Goal: Task Accomplishment & Management: Manage account settings

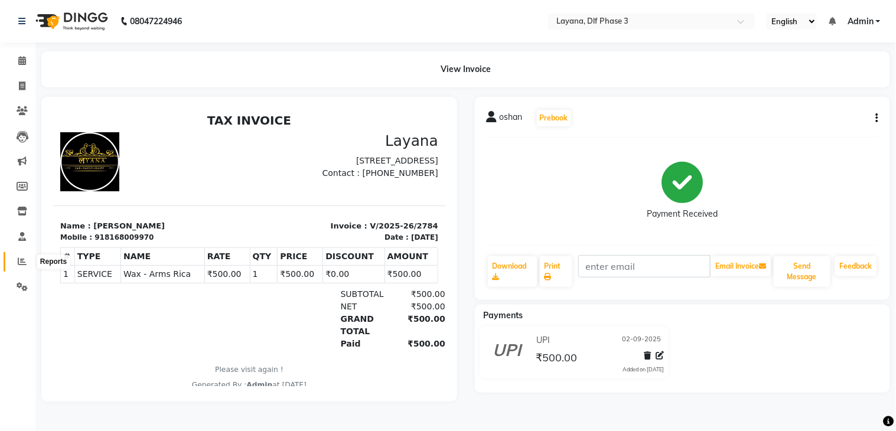
click at [21, 258] on icon at bounding box center [22, 261] width 9 height 9
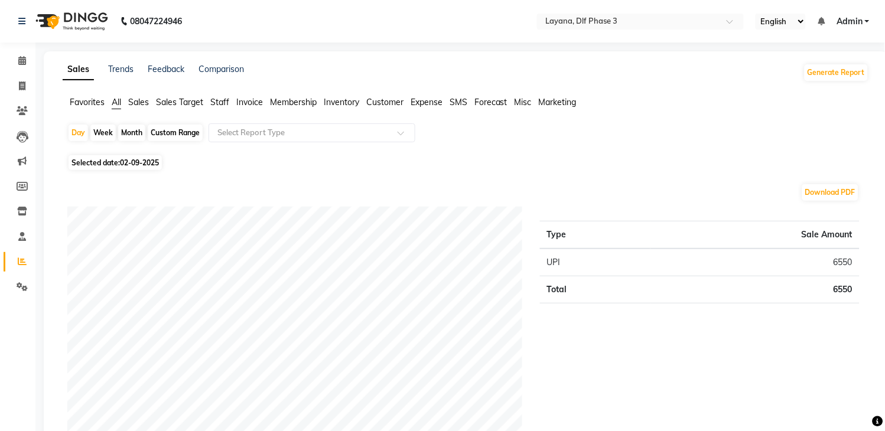
click at [127, 134] on div "Month" at bounding box center [131, 133] width 27 height 17
select select "9"
select select "2025"
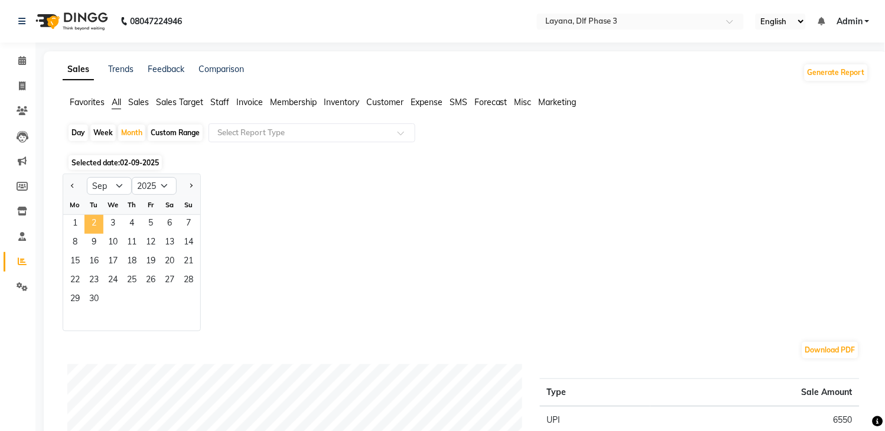
click at [89, 221] on span "2" at bounding box center [93, 224] width 19 height 19
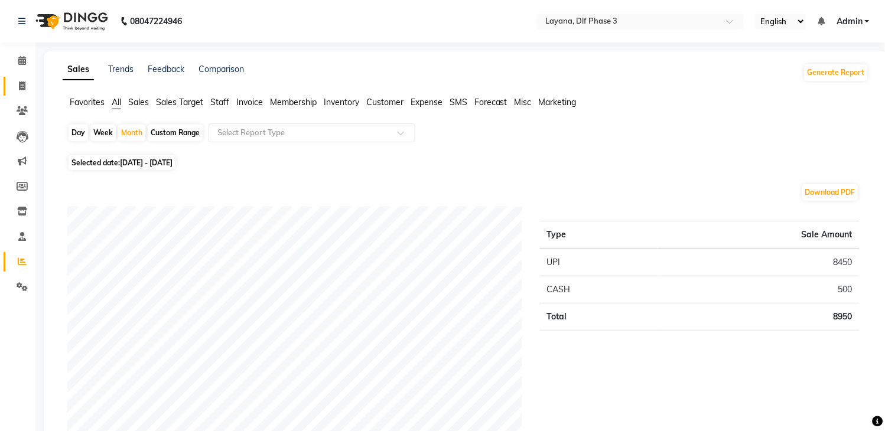
click at [22, 80] on span at bounding box center [22, 87] width 21 height 14
select select "service"
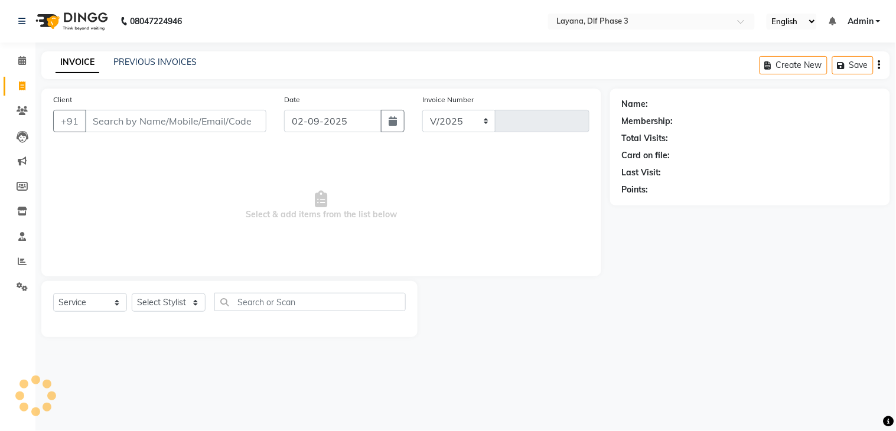
select select "6973"
type input "2785"
click at [222, 127] on input "Client" at bounding box center [175, 121] width 181 height 22
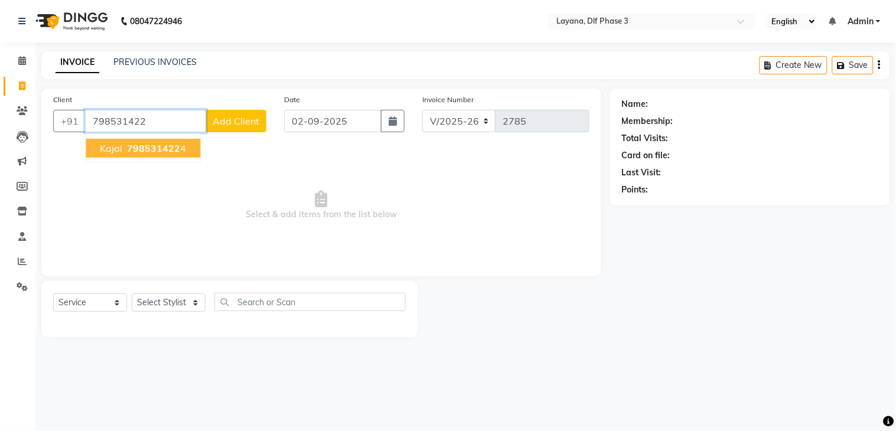
click at [184, 149] on ngb-highlight "798531422 4" at bounding box center [155, 148] width 61 height 12
type input "7985314224"
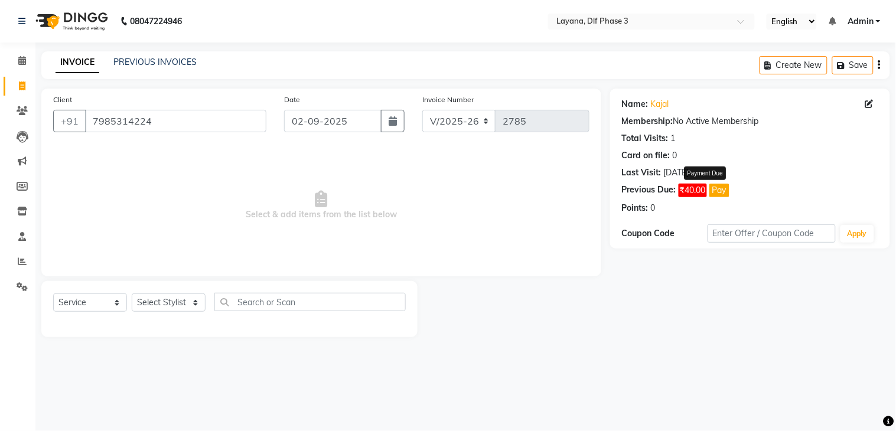
click at [723, 189] on button "Pay" at bounding box center [719, 191] width 20 height 14
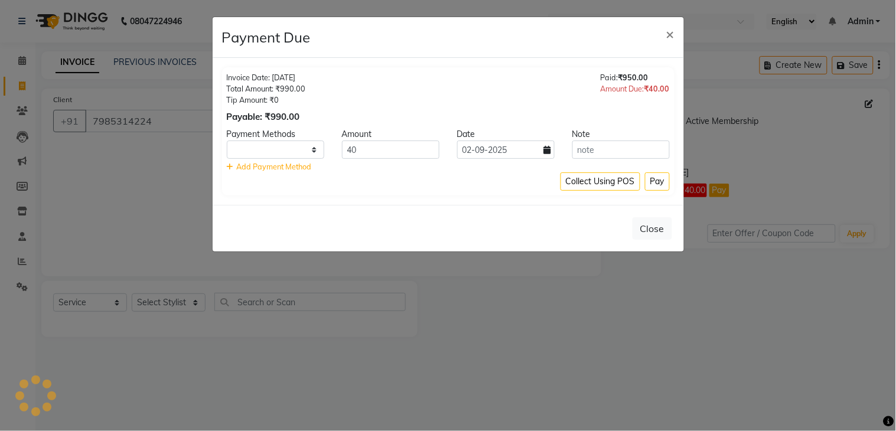
select select "1"
click at [653, 187] on button "Pay" at bounding box center [657, 181] width 25 height 18
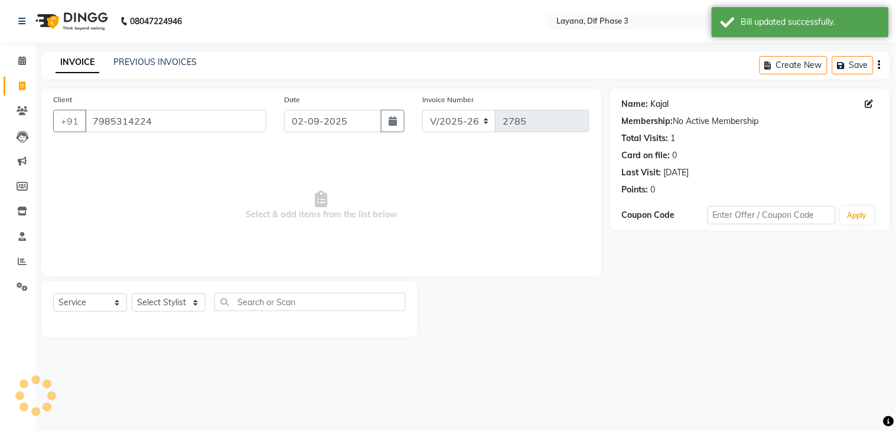
click at [664, 105] on link "Kajal" at bounding box center [660, 104] width 18 height 12
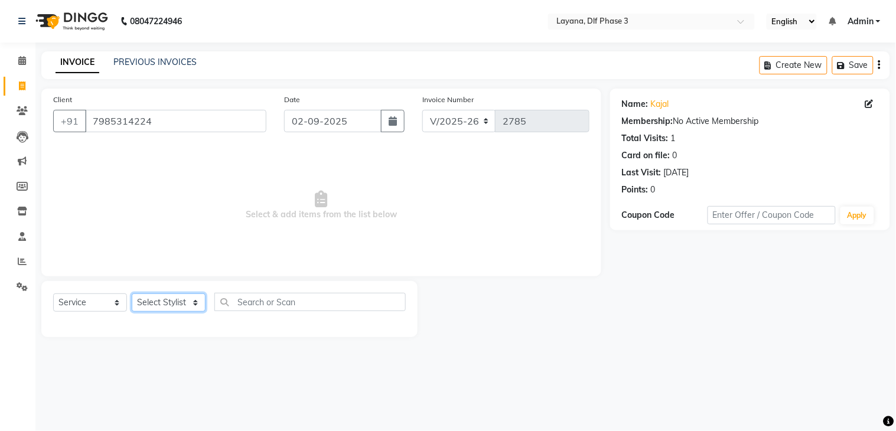
click at [196, 298] on select "Select Stylist Aakhil Attul [PERSON_NAME] [PERSON_NAME][DATE] [PERSON_NAME] [PE…" at bounding box center [169, 302] width 74 height 18
select select "57636"
click at [132, 294] on select "Select Stylist Aakhil Attul [PERSON_NAME] [PERSON_NAME][DATE] [PERSON_NAME] [PE…" at bounding box center [169, 302] width 74 height 18
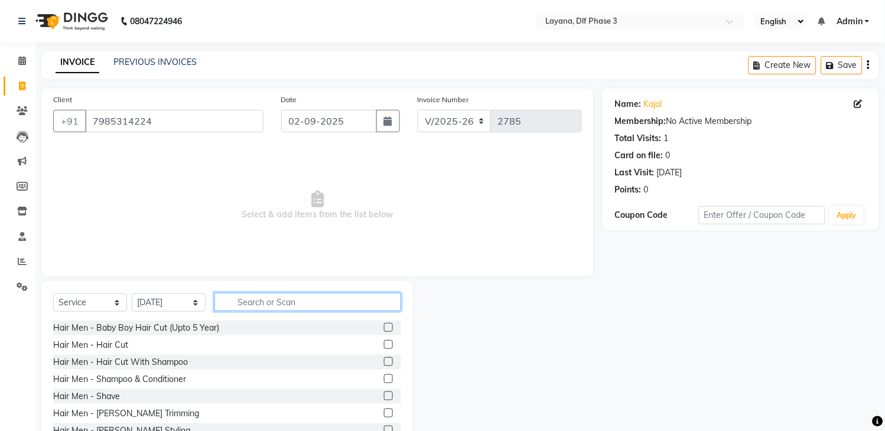
click at [261, 308] on input "text" at bounding box center [307, 302] width 187 height 18
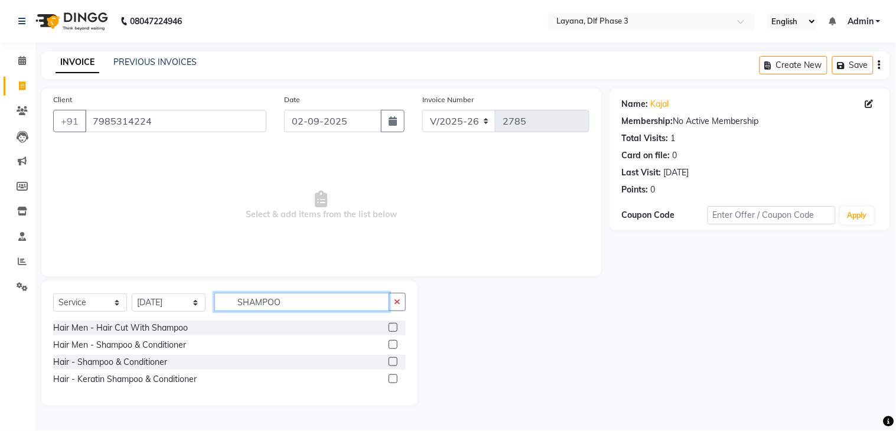
type input "SHAMPOO"
click at [391, 363] on label at bounding box center [393, 361] width 9 height 9
click at [391, 363] on input "checkbox" at bounding box center [393, 362] width 8 height 8
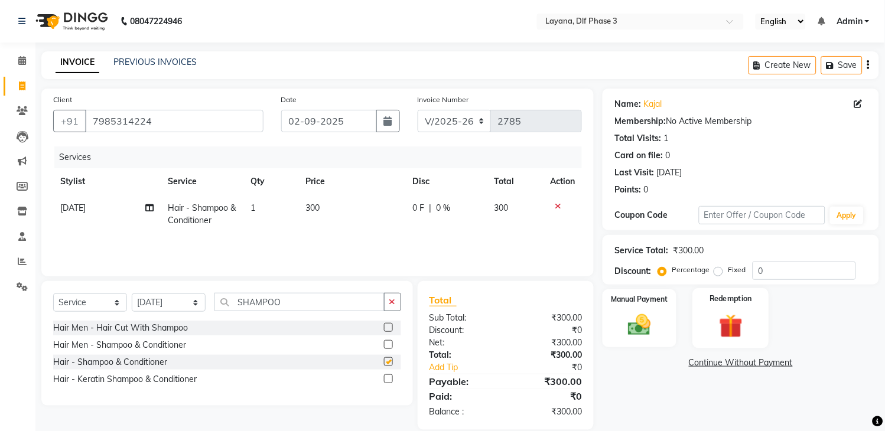
checkbox input "false"
click at [656, 318] on img at bounding box center [639, 326] width 39 height 28
click at [729, 365] on span "UPI" at bounding box center [727, 364] width 18 height 14
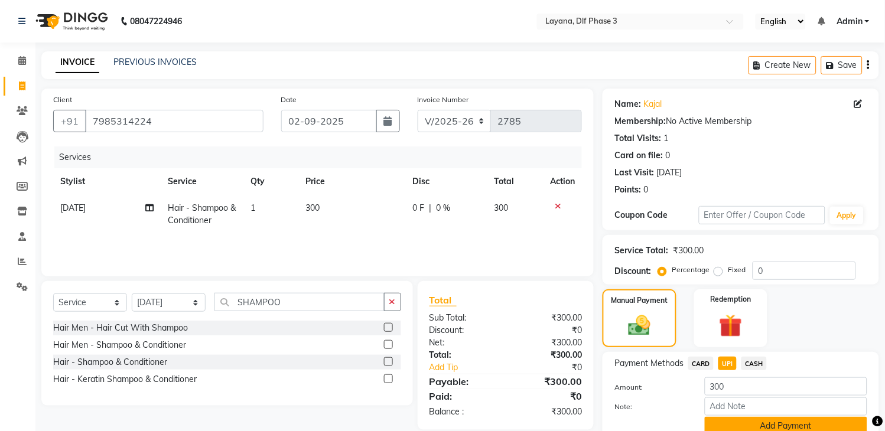
drag, startPoint x: 756, startPoint y: 428, endPoint x: 765, endPoint y: 418, distance: 13.0
click at [756, 427] on button "Add Payment" at bounding box center [785, 426] width 162 height 18
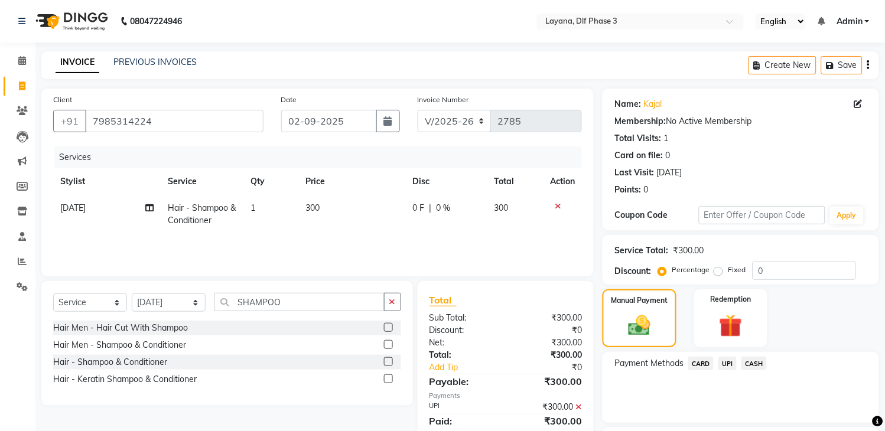
scroll to position [100, 0]
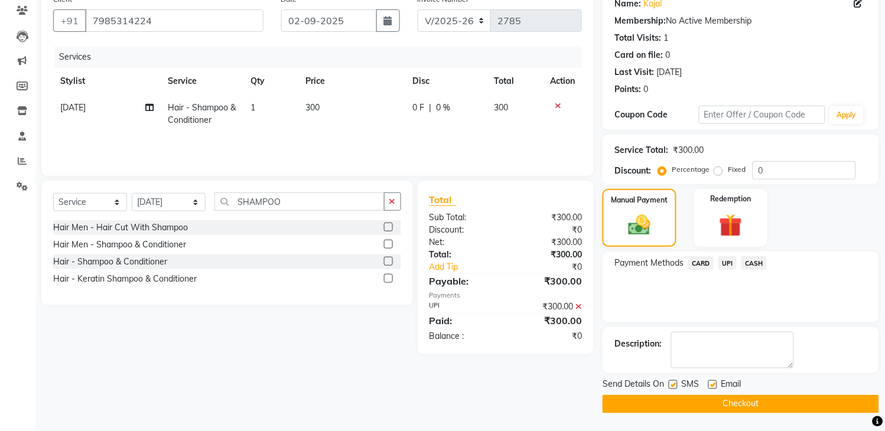
click at [738, 403] on button "Checkout" at bounding box center [740, 404] width 276 height 18
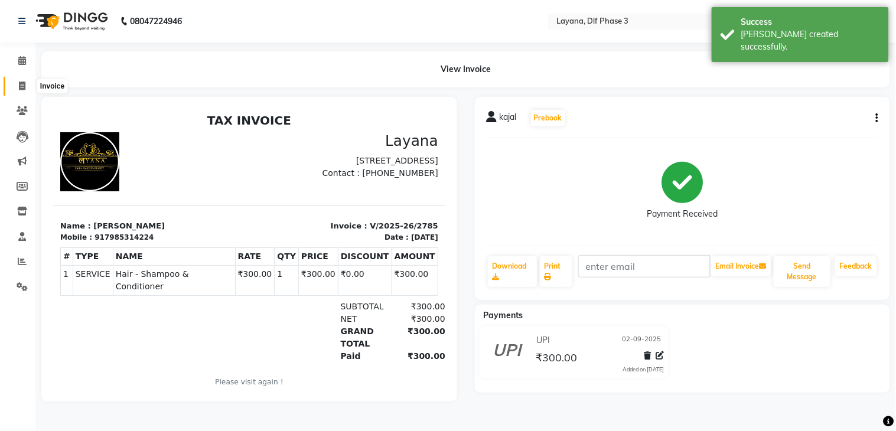
click at [19, 81] on icon at bounding box center [22, 85] width 6 height 9
select select "service"
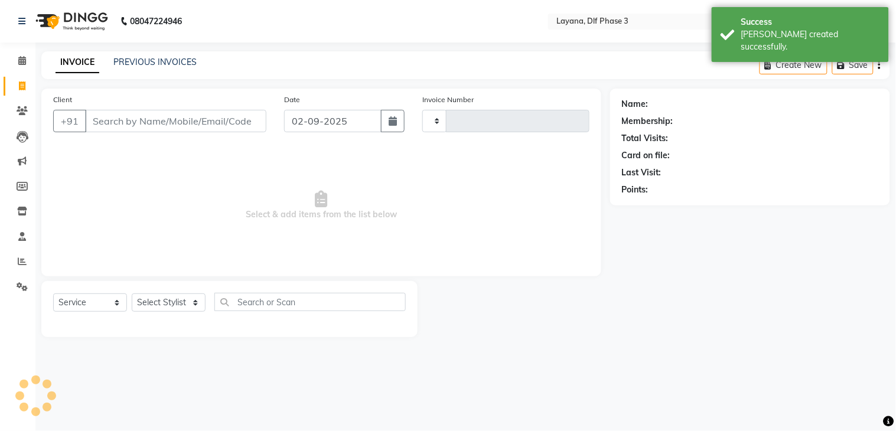
type input "2786"
select select "6973"
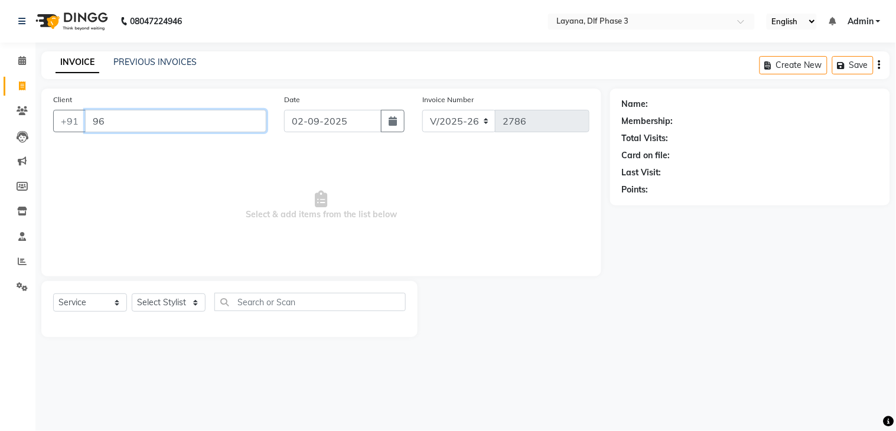
type input "9"
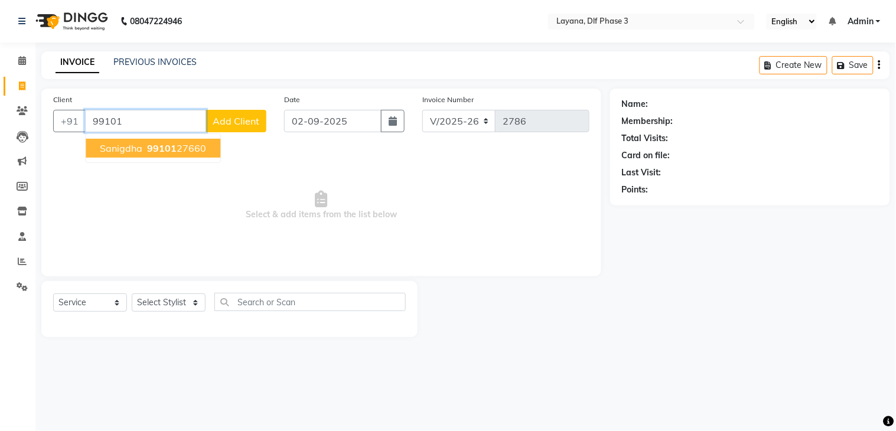
click at [167, 148] on span "99101" at bounding box center [162, 148] width 30 height 12
type input "9910127660"
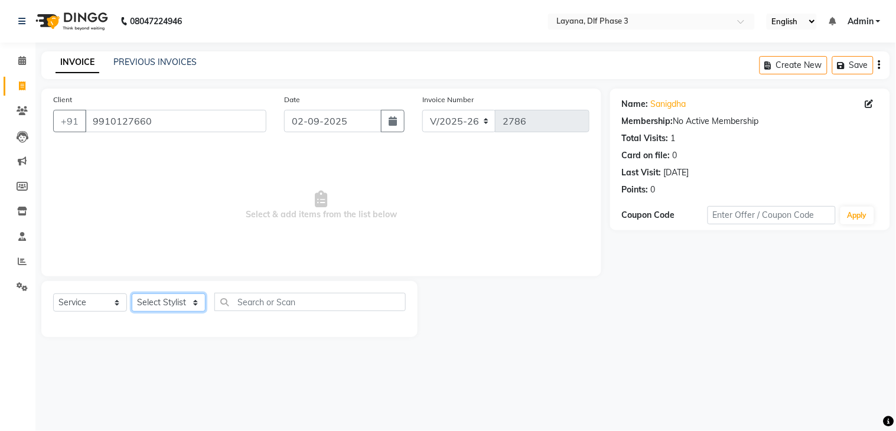
click at [176, 312] on select "Select Stylist Aakhil Attul [PERSON_NAME] [PERSON_NAME][DATE] [PERSON_NAME] [PE…" at bounding box center [169, 302] width 74 height 18
select select "74482"
click at [132, 294] on select "Select Stylist Aakhil Attul [PERSON_NAME] [PERSON_NAME][DATE] [PERSON_NAME] [PE…" at bounding box center [169, 302] width 74 height 18
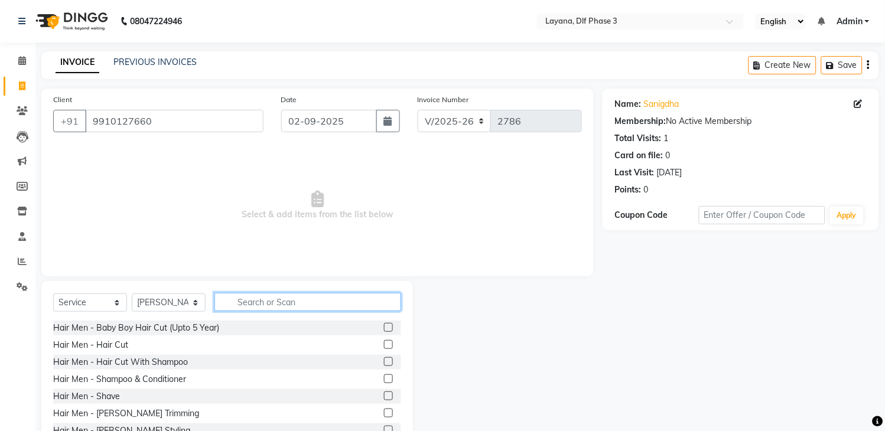
click at [241, 308] on input "text" at bounding box center [307, 302] width 187 height 18
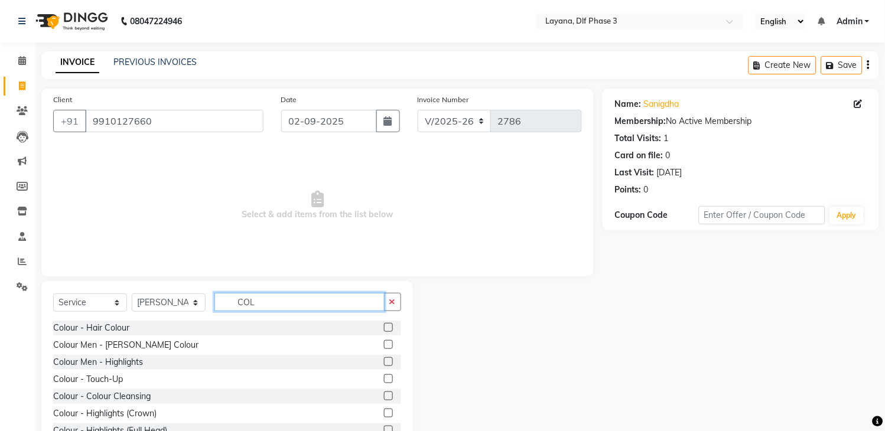
type input "COL"
click at [384, 325] on label at bounding box center [388, 327] width 9 height 9
click at [384, 325] on input "checkbox" at bounding box center [388, 328] width 8 height 8
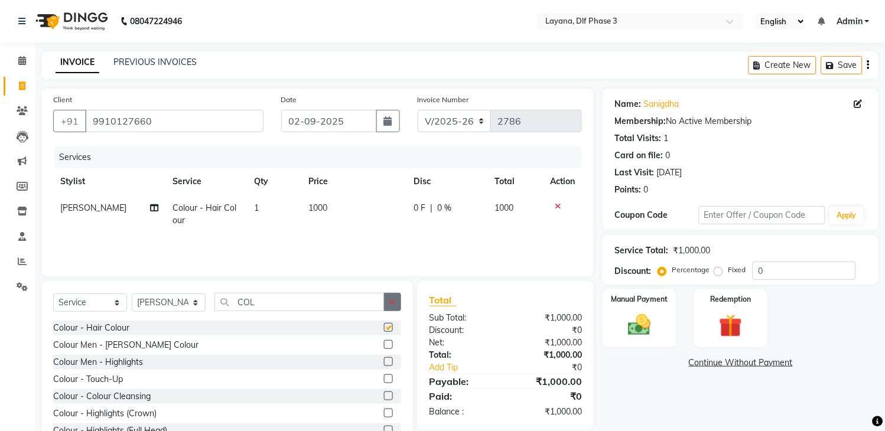
checkbox input "false"
click at [397, 299] on button "button" at bounding box center [392, 302] width 17 height 18
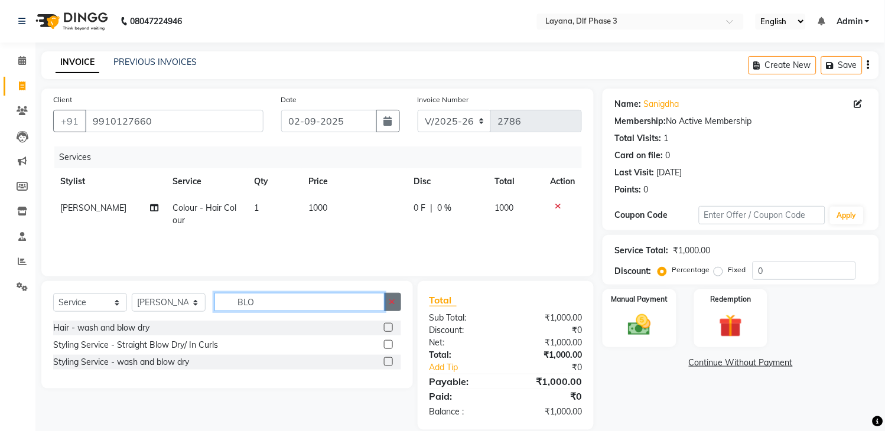
type input "BLO"
click at [390, 306] on icon "button" at bounding box center [392, 302] width 6 height 8
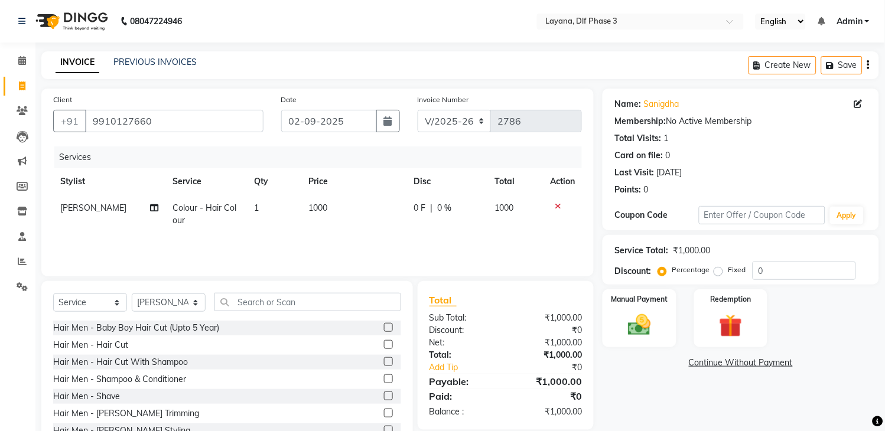
click at [322, 203] on span "1000" at bounding box center [318, 208] width 19 height 11
select select "74482"
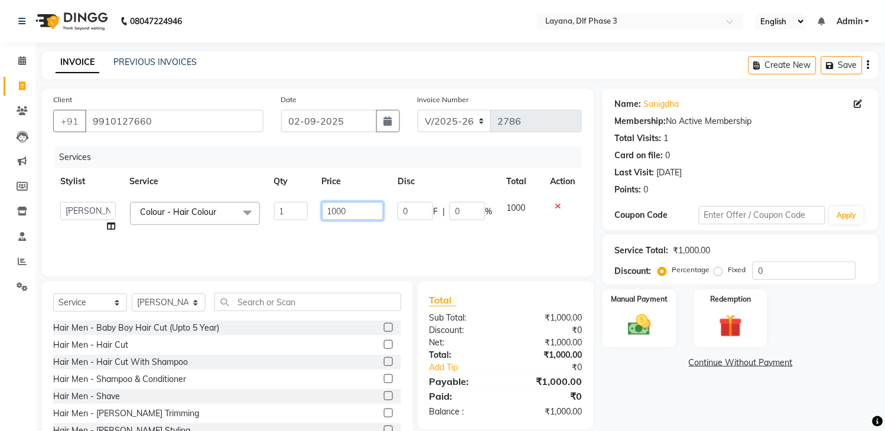
drag, startPoint x: 354, startPoint y: 214, endPoint x: 332, endPoint y: 208, distance: 23.2
click at [352, 213] on input "1000" at bounding box center [353, 211] width 62 height 18
click at [332, 210] on input "1000" at bounding box center [353, 211] width 62 height 18
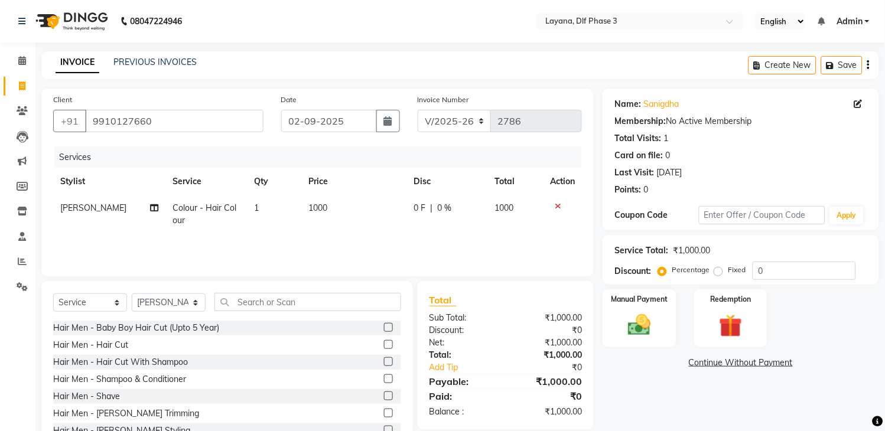
click at [256, 207] on td "1" at bounding box center [274, 214] width 54 height 39
select select "74482"
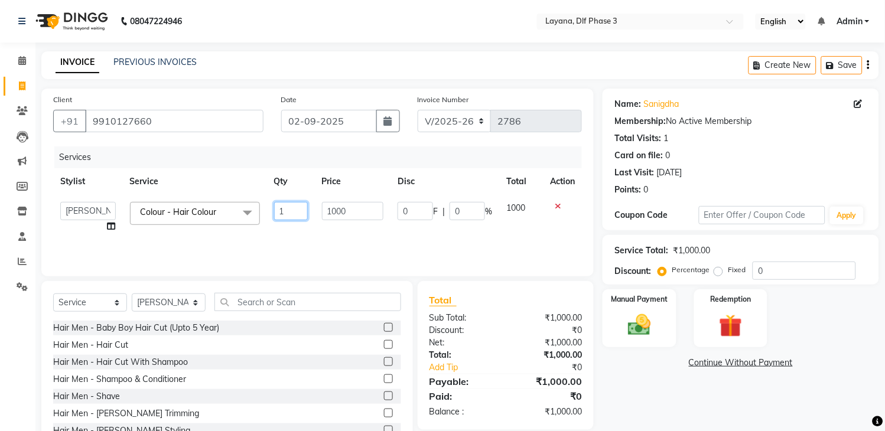
click at [286, 210] on input "1" at bounding box center [291, 211] width 34 height 18
type input "2"
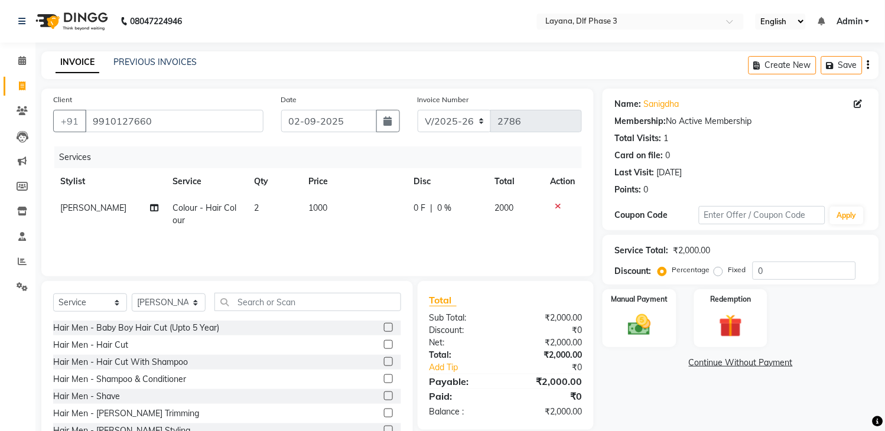
click at [317, 241] on div "Services Stylist Service Qty Price Disc Total Action keshav Colour - Hair Colou…" at bounding box center [317, 205] width 529 height 118
click at [423, 205] on span "0 F" at bounding box center [420, 208] width 12 height 12
select select "74482"
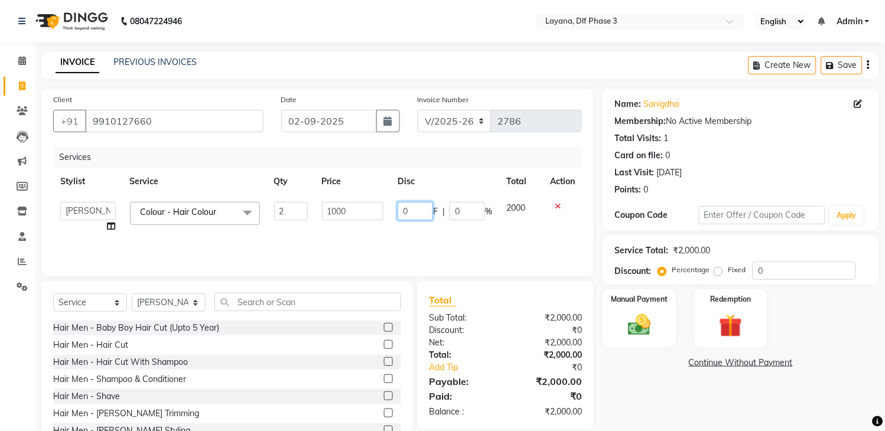
click at [422, 214] on input "0" at bounding box center [414, 211] width 35 height 18
type input "0500"
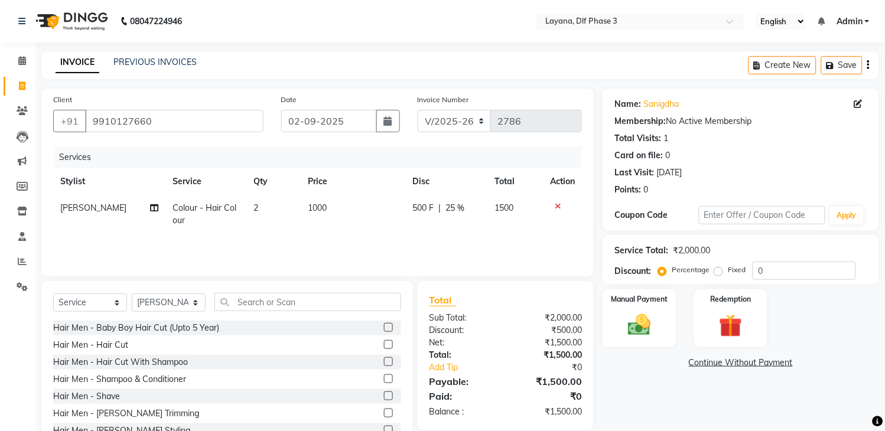
click at [428, 233] on td "500 F | 25 %" at bounding box center [447, 214] width 82 height 39
select select "74482"
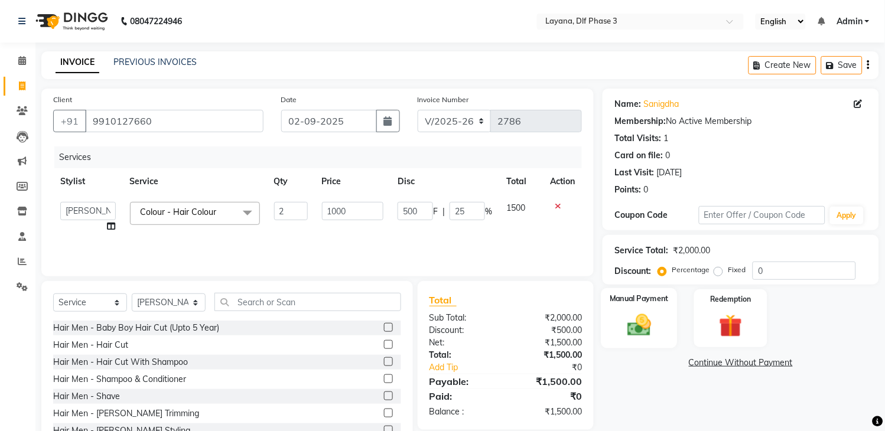
click at [623, 320] on img at bounding box center [639, 326] width 39 height 28
click at [719, 361] on span "UPI" at bounding box center [727, 364] width 18 height 14
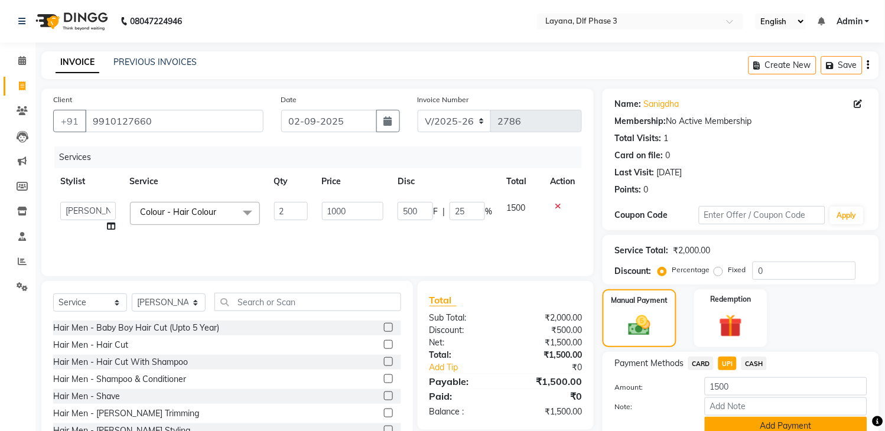
click at [801, 422] on button "Add Payment" at bounding box center [785, 426] width 162 height 18
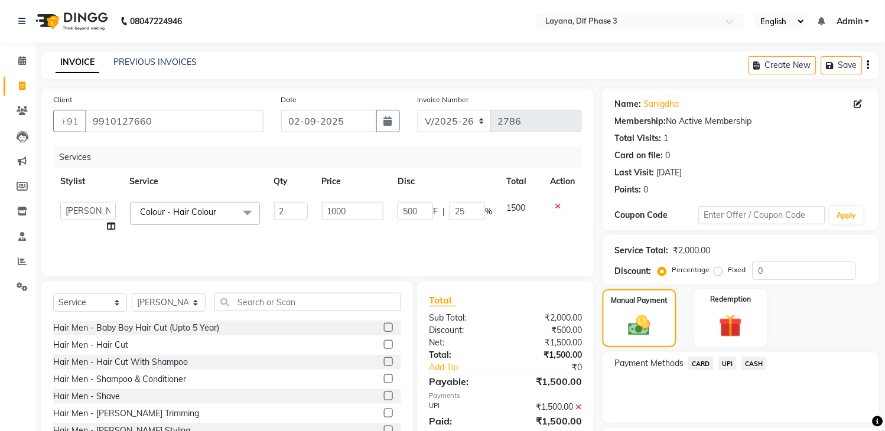
scroll to position [100, 0]
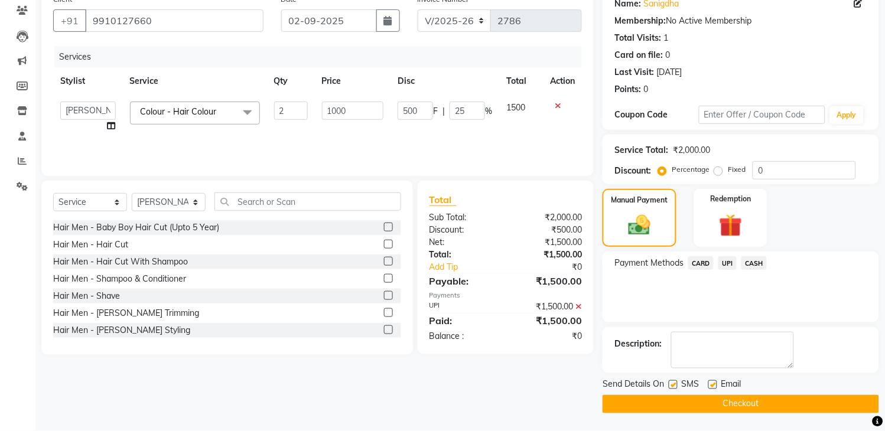
click at [824, 402] on button "Checkout" at bounding box center [740, 404] width 276 height 18
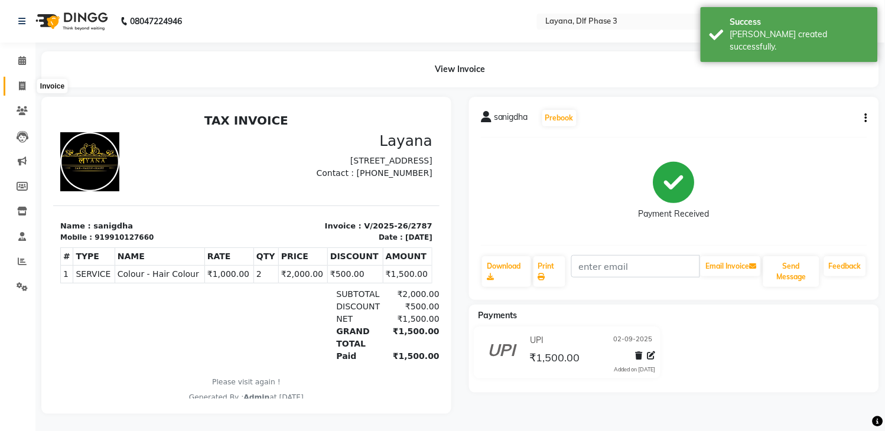
click at [17, 83] on span at bounding box center [22, 87] width 21 height 14
select select "service"
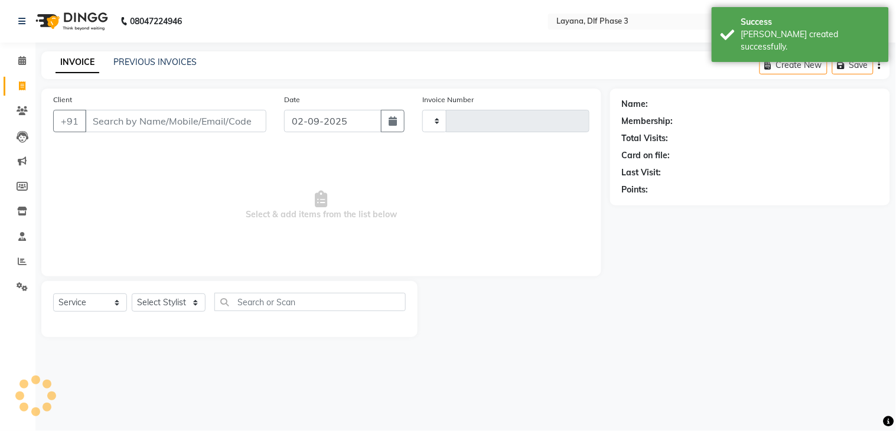
type input "2788"
select select "6973"
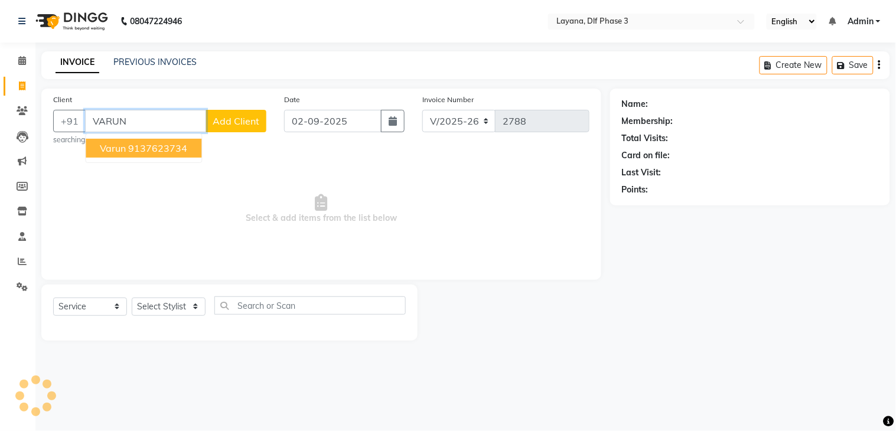
click at [192, 148] on button "varun 9137623734" at bounding box center [144, 148] width 116 height 19
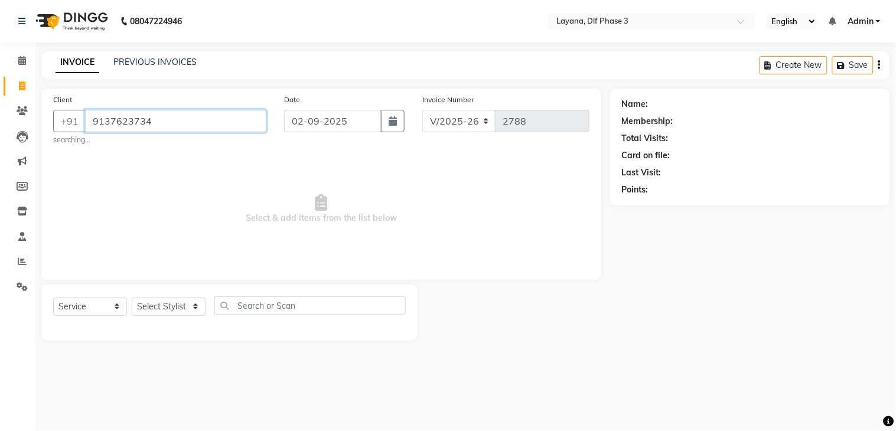
type input "9137623734"
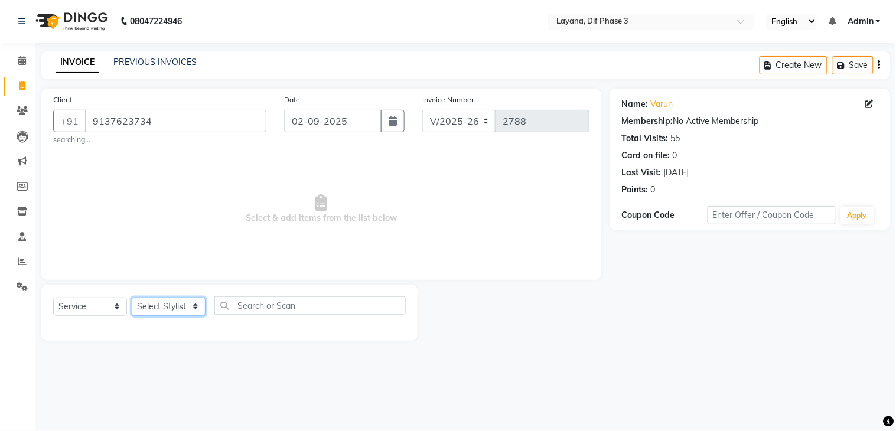
click at [155, 304] on select "Select Stylist Aakhil Attul [PERSON_NAME] [PERSON_NAME][DATE] [PERSON_NAME] [PE…" at bounding box center [169, 307] width 74 height 18
select select "86266"
click at [132, 298] on select "Select Stylist Aakhil Attul [PERSON_NAME] [PERSON_NAME][DATE] [PERSON_NAME] [PE…" at bounding box center [169, 307] width 74 height 18
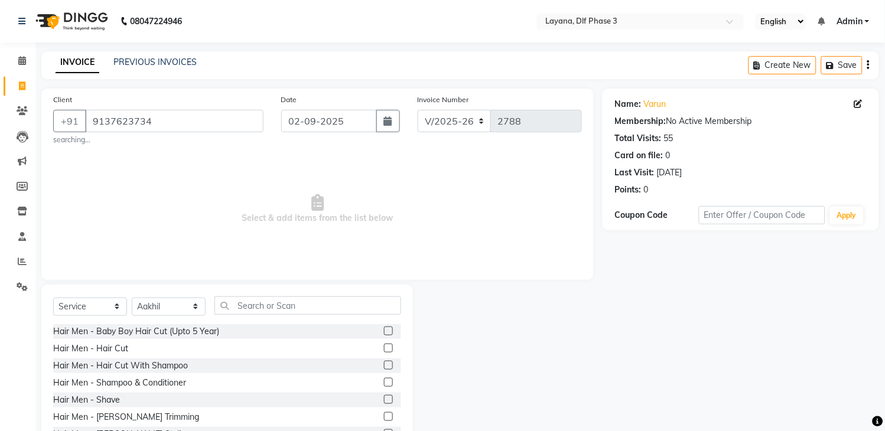
click at [384, 382] on label at bounding box center [388, 382] width 9 height 9
click at [384, 382] on input "checkbox" at bounding box center [388, 383] width 8 height 8
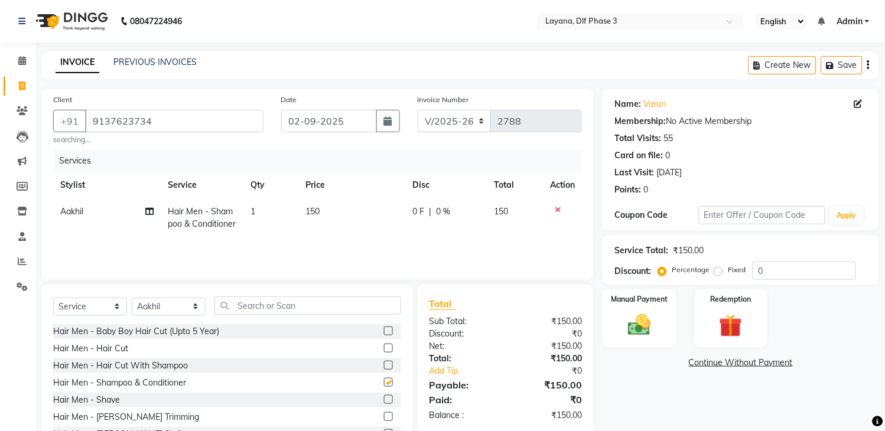
checkbox input "false"
drag, startPoint x: 318, startPoint y: 223, endPoint x: 320, endPoint y: 217, distance: 6.4
click at [320, 217] on td "150" at bounding box center [351, 217] width 107 height 39
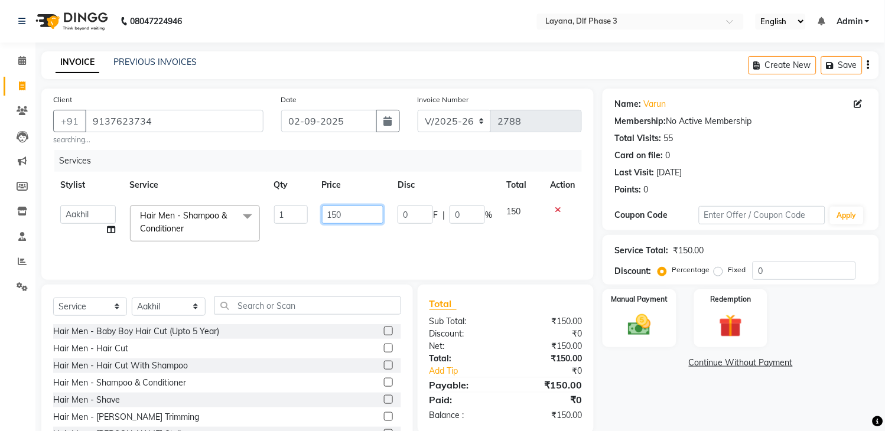
drag, startPoint x: 351, startPoint y: 220, endPoint x: 256, endPoint y: 209, distance: 95.7
click at [268, 208] on tr "Aakhil Attul Gopal das kamal Kartik keshav sanjana Shadab supriya Hair Men - Sh…" at bounding box center [317, 223] width 529 height 50
type input "300"
click at [411, 239] on div "Services Stylist Service Qty Price Disc Total Action Aakhil Attul Gopal das kam…" at bounding box center [317, 209] width 529 height 118
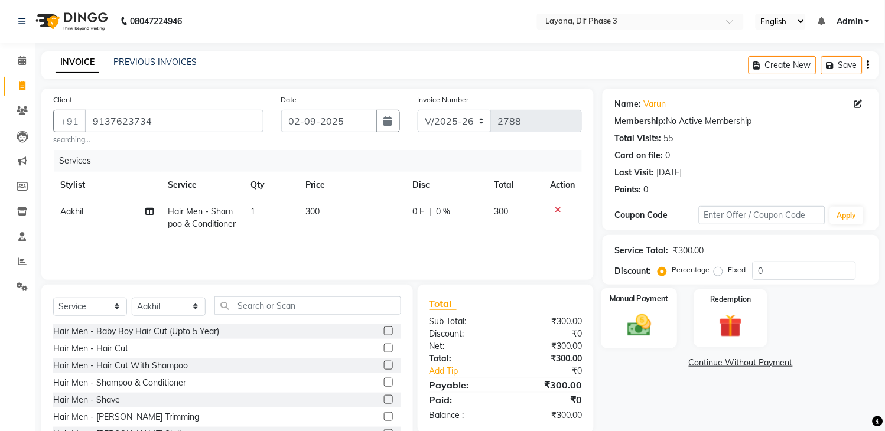
click at [659, 308] on div "Manual Payment" at bounding box center [639, 318] width 76 height 60
click at [728, 363] on span "UPI" at bounding box center [727, 364] width 18 height 14
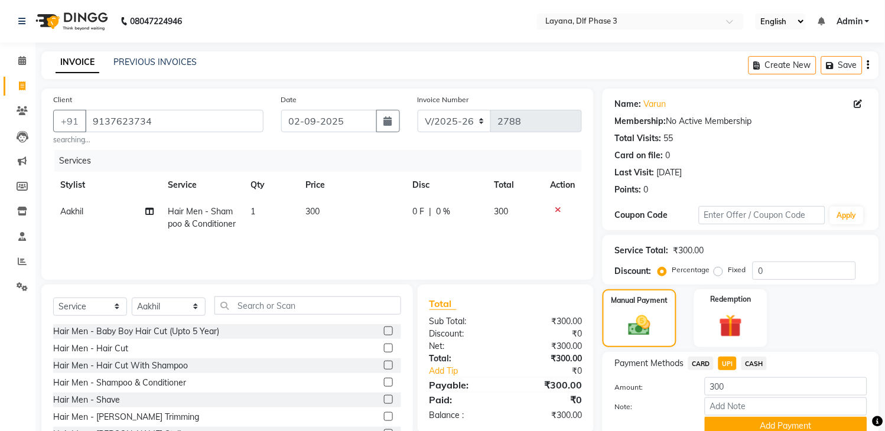
scroll to position [51, 0]
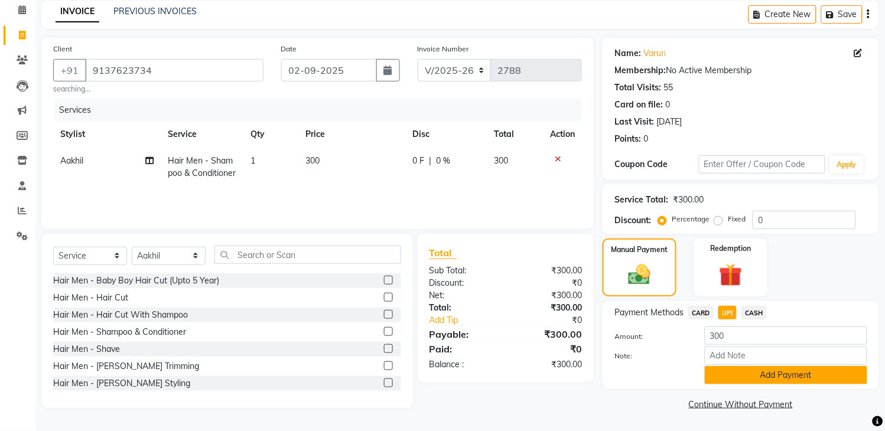
click at [792, 381] on button "Add Payment" at bounding box center [785, 375] width 162 height 18
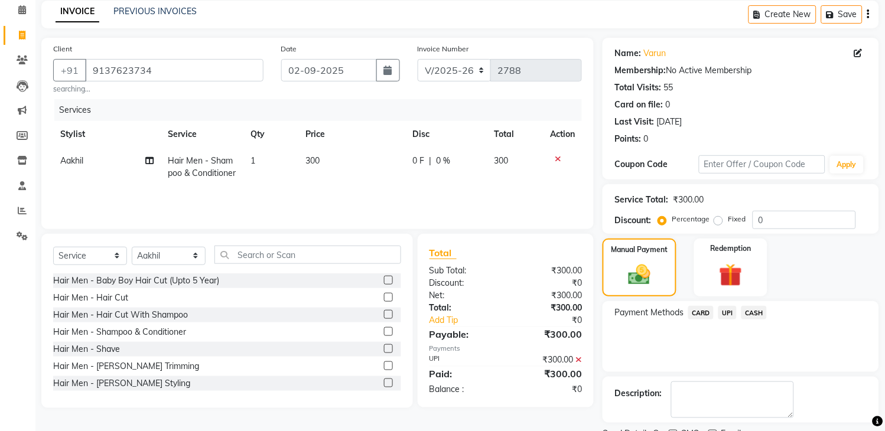
scroll to position [100, 0]
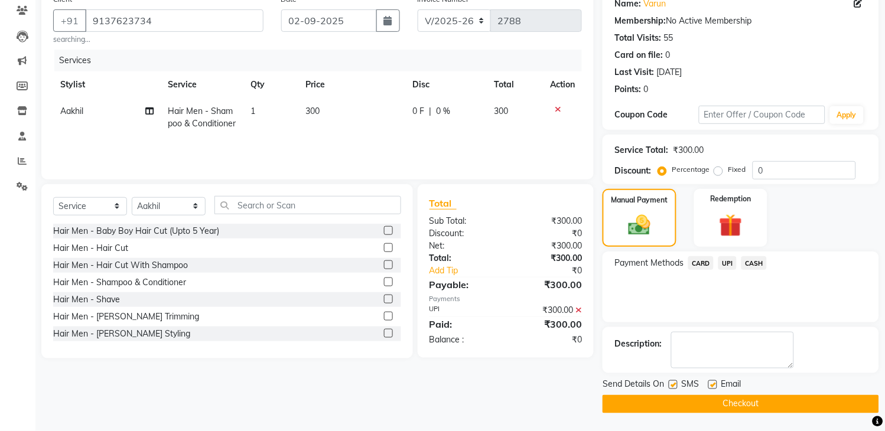
click at [680, 404] on button "Checkout" at bounding box center [740, 404] width 276 height 18
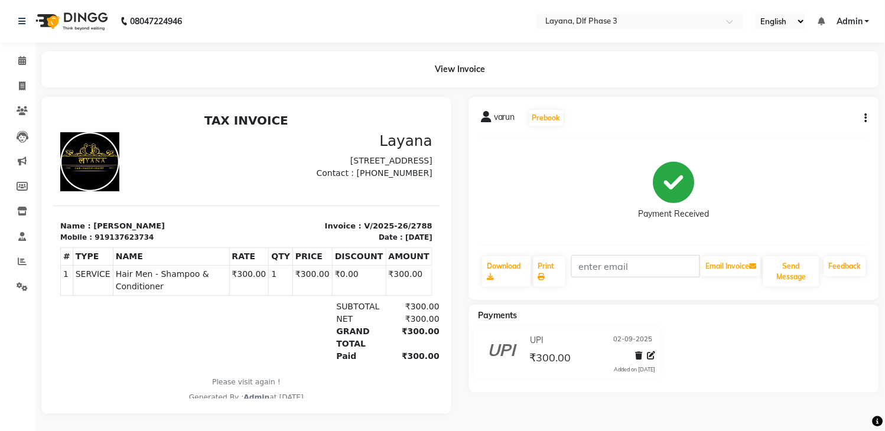
click at [864, 113] on button "button" at bounding box center [863, 118] width 7 height 12
click at [833, 131] on div "Edit Invoice" at bounding box center [806, 133] width 81 height 15
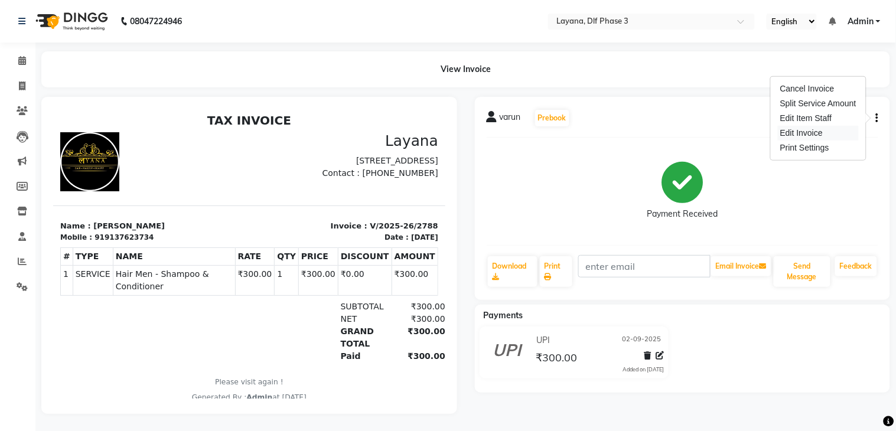
select select "service"
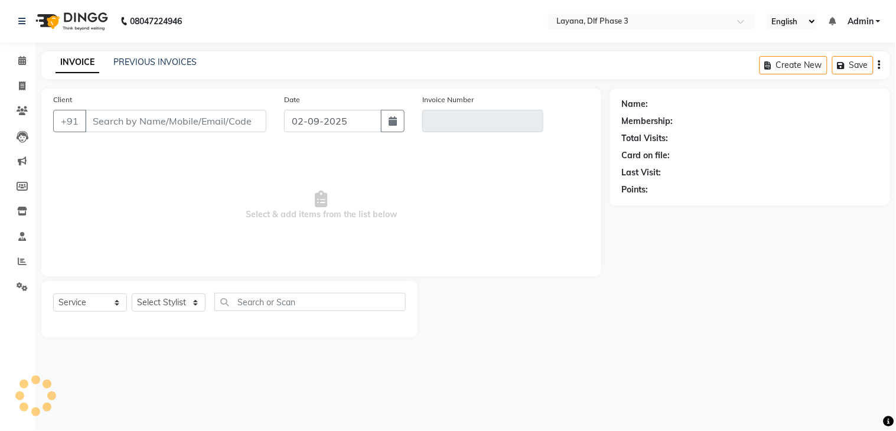
type input "9137623734"
type input "V/2025-26/2788"
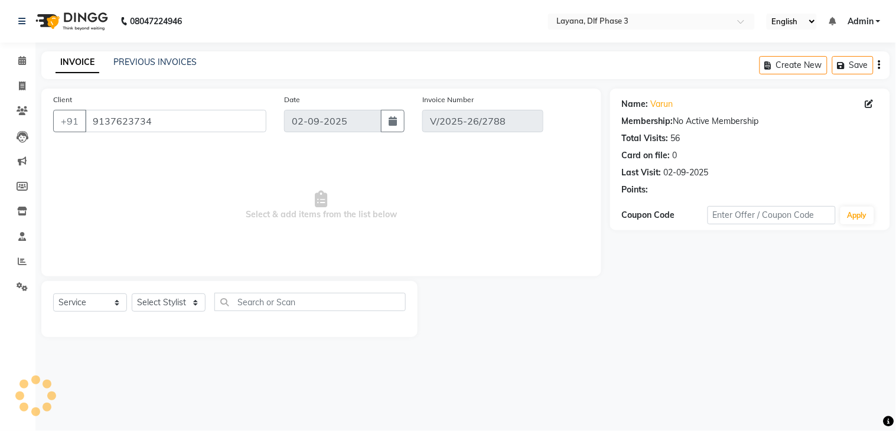
select select "select"
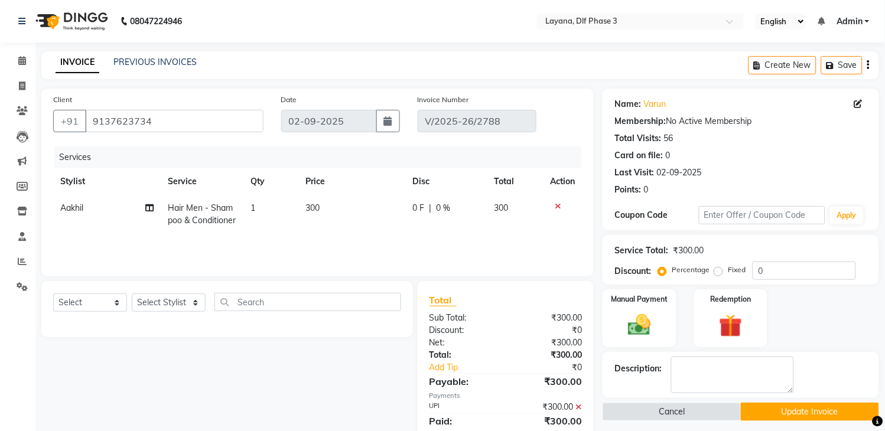
click at [579, 405] on icon at bounding box center [578, 407] width 6 height 8
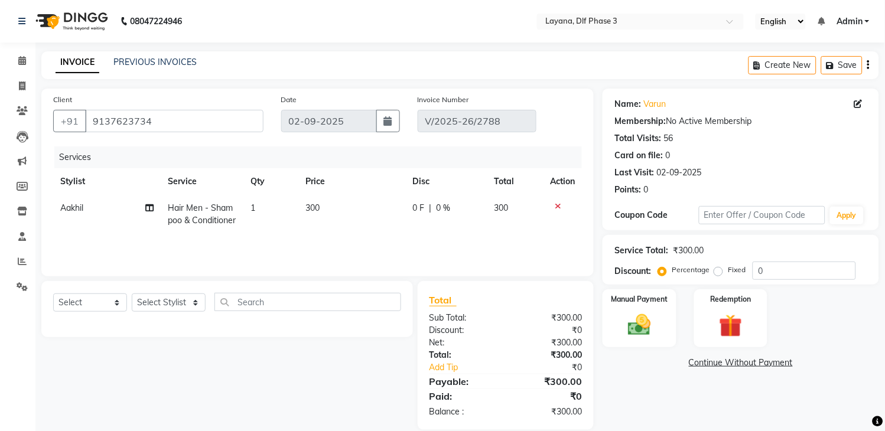
click at [315, 204] on span "300" at bounding box center [312, 208] width 14 height 11
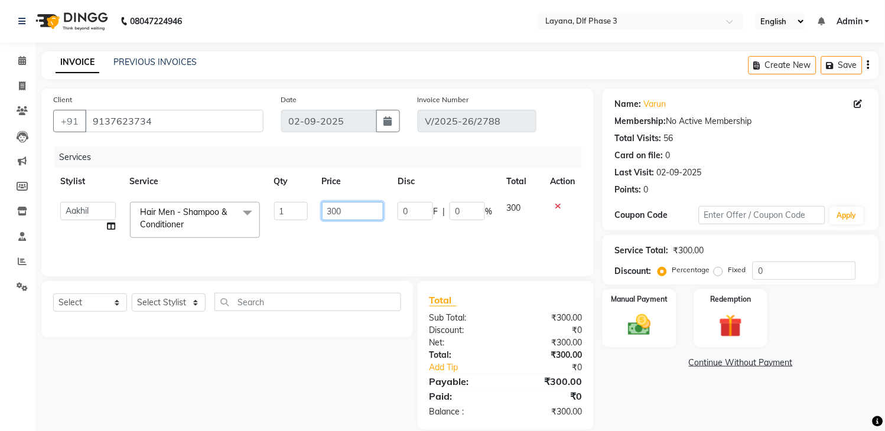
drag, startPoint x: 332, startPoint y: 211, endPoint x: 320, endPoint y: 211, distance: 11.8
click at [320, 211] on td "300" at bounding box center [353, 220] width 76 height 50
type input "200"
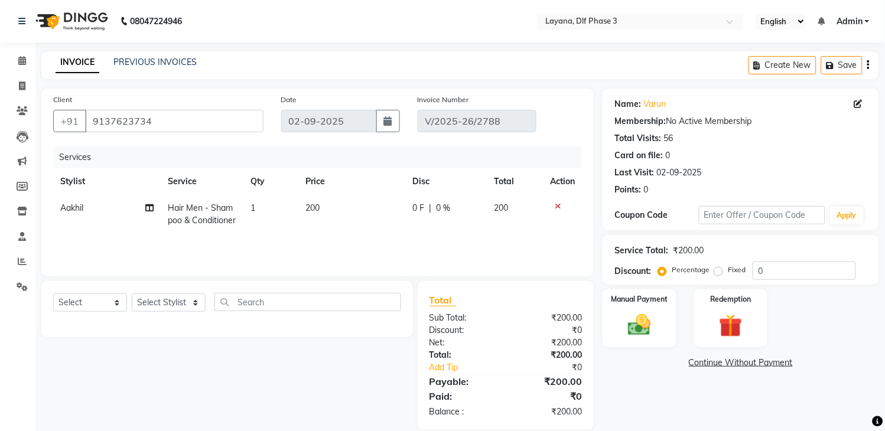
click at [491, 234] on div "Services Stylist Service Qty Price Disc Total Action Aakhil Hair Men - Shampoo …" at bounding box center [317, 205] width 529 height 118
drag, startPoint x: 642, startPoint y: 317, endPoint x: 650, endPoint y: 316, distance: 7.8
click at [641, 317] on img at bounding box center [639, 326] width 39 height 28
click at [728, 363] on span "UPI" at bounding box center [727, 364] width 18 height 14
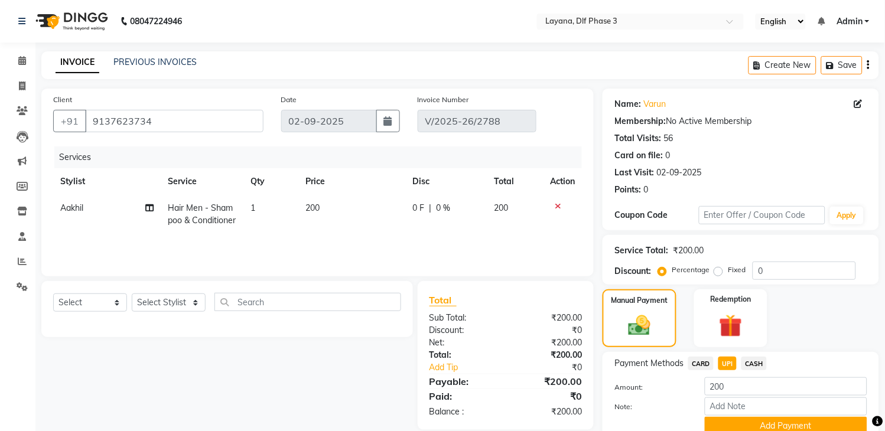
click at [818, 420] on button "Add Payment" at bounding box center [785, 426] width 162 height 18
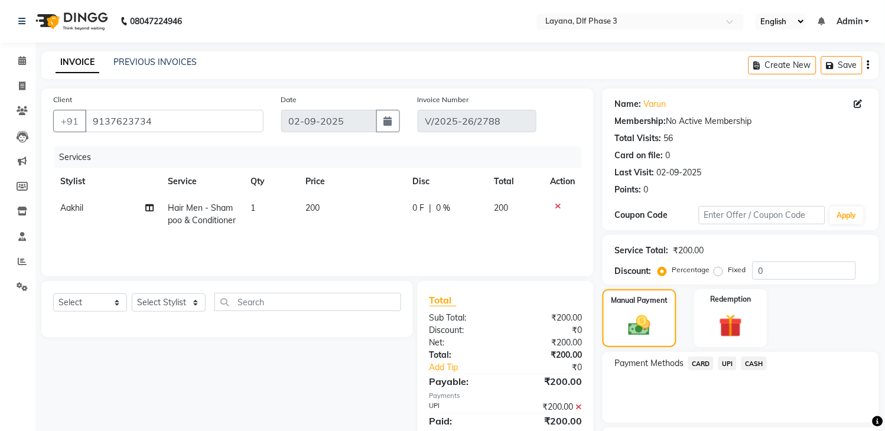
scroll to position [83, 0]
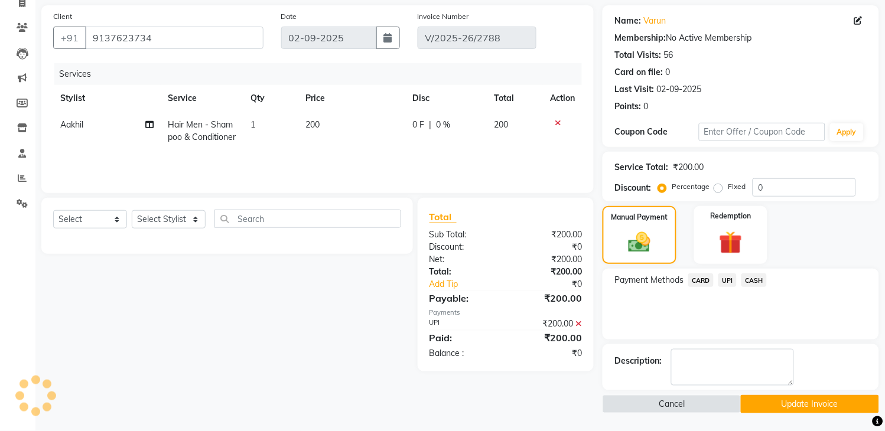
click at [811, 398] on button "Update Invoice" at bounding box center [809, 404] width 138 height 18
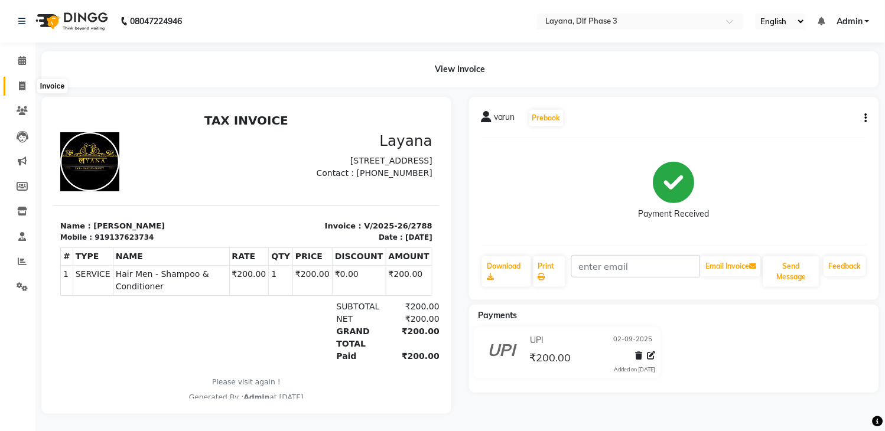
click at [16, 84] on span at bounding box center [22, 87] width 21 height 14
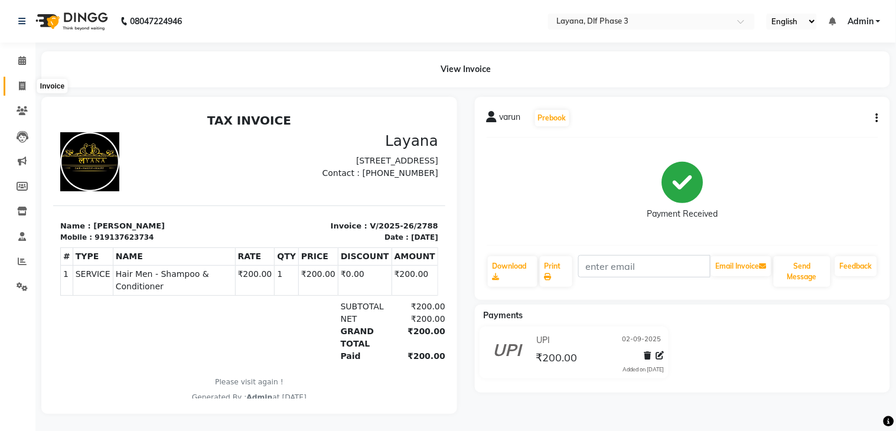
select select "service"
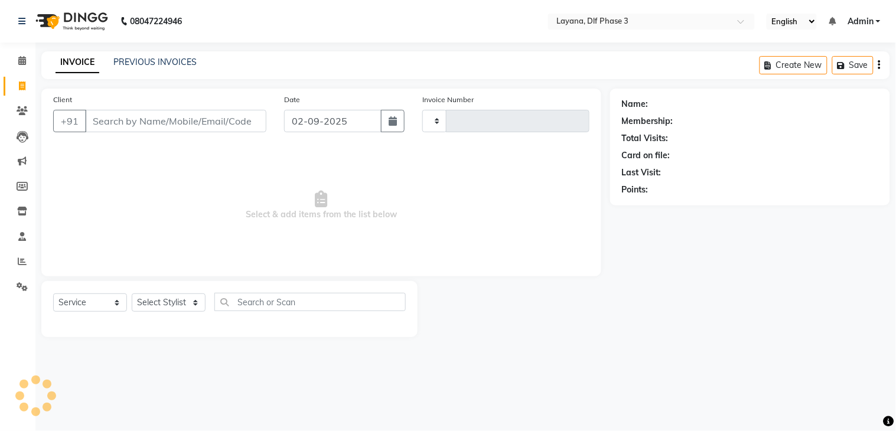
type input "2789"
select select "6973"
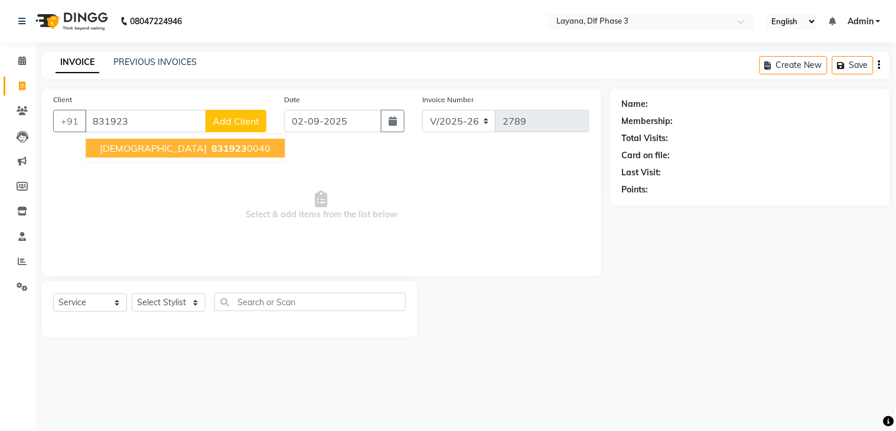
click at [211, 143] on span "831923" at bounding box center [228, 148] width 35 height 12
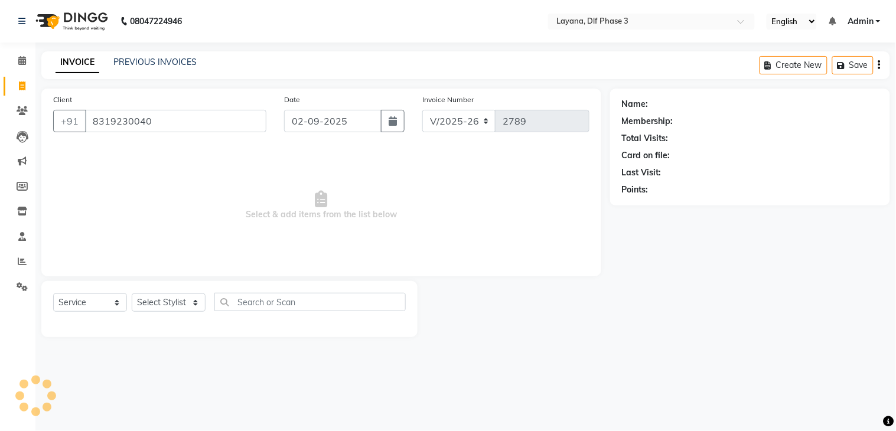
type input "8319230040"
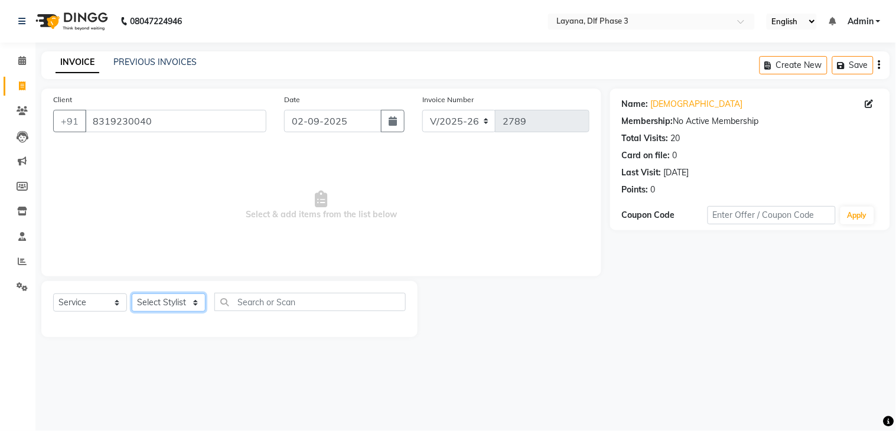
click at [191, 295] on select "Select Stylist Aakhil Attul [PERSON_NAME] [PERSON_NAME][DATE] [PERSON_NAME] [PE…" at bounding box center [169, 302] width 74 height 18
select select "74482"
click at [132, 294] on select "Select Stylist Aakhil Attul [PERSON_NAME] [PERSON_NAME][DATE] [PERSON_NAME] [PE…" at bounding box center [169, 302] width 74 height 18
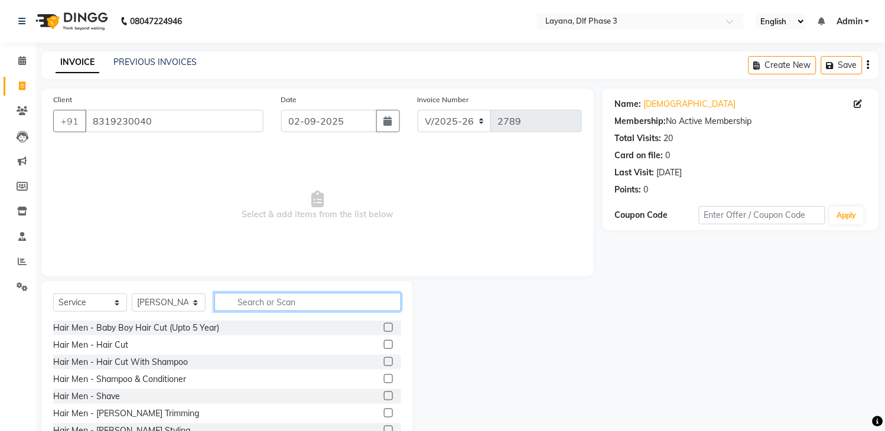
click at [250, 311] on input "text" at bounding box center [307, 302] width 187 height 18
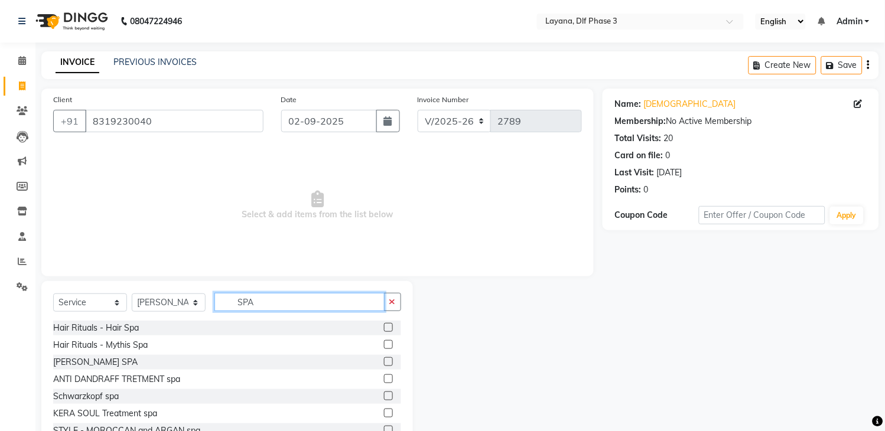
type input "SPA"
click at [384, 394] on label at bounding box center [388, 396] width 9 height 9
click at [384, 394] on input "checkbox" at bounding box center [388, 397] width 8 height 8
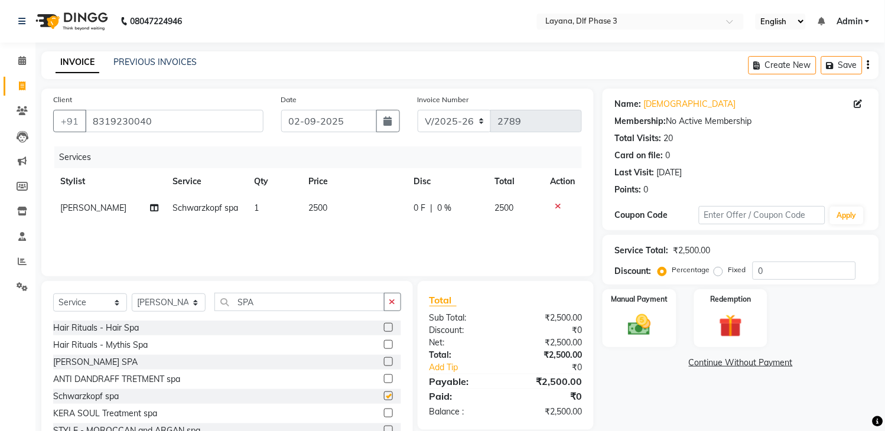
checkbox input "false"
click at [390, 301] on icon "button" at bounding box center [392, 302] width 6 height 8
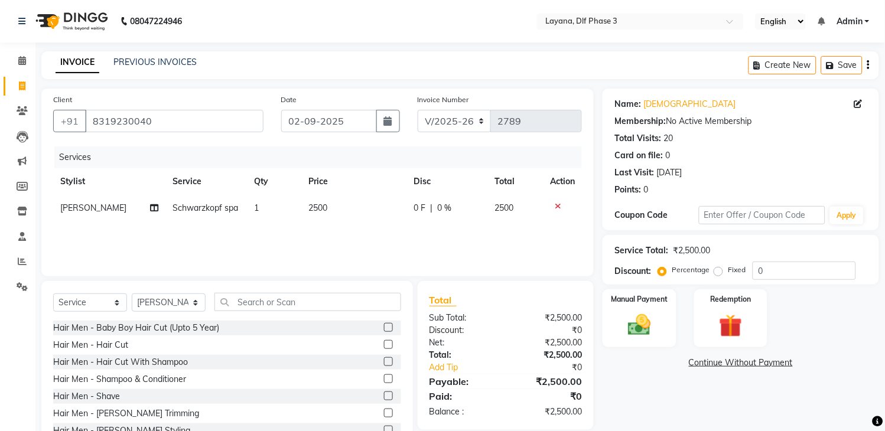
click at [432, 188] on th "Disc" at bounding box center [447, 181] width 81 height 27
click at [421, 211] on span "0 F" at bounding box center [420, 208] width 12 height 12
select select "74482"
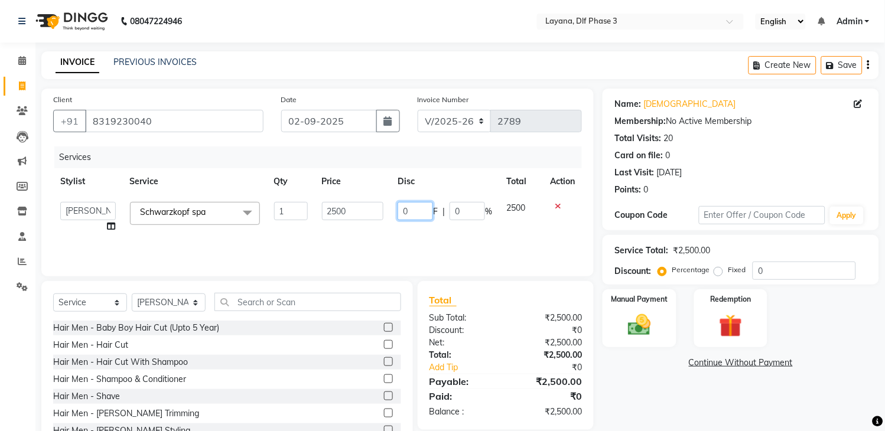
click at [420, 207] on input "0" at bounding box center [414, 211] width 35 height 18
type input "0500"
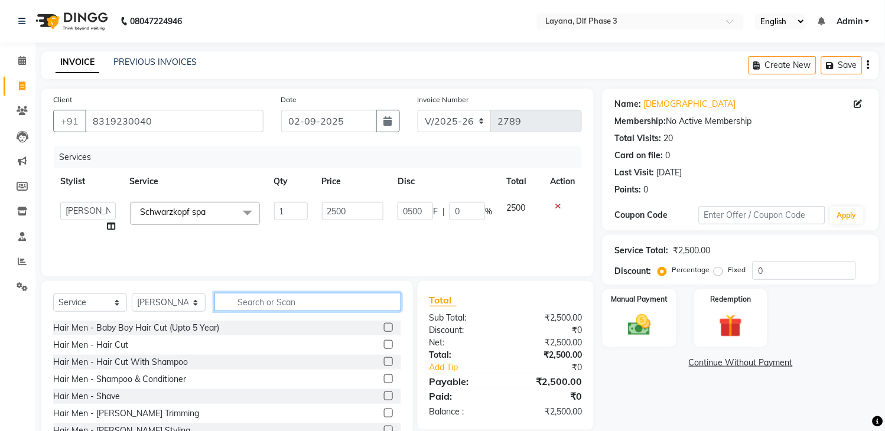
click at [297, 307] on input "text" at bounding box center [307, 302] width 187 height 18
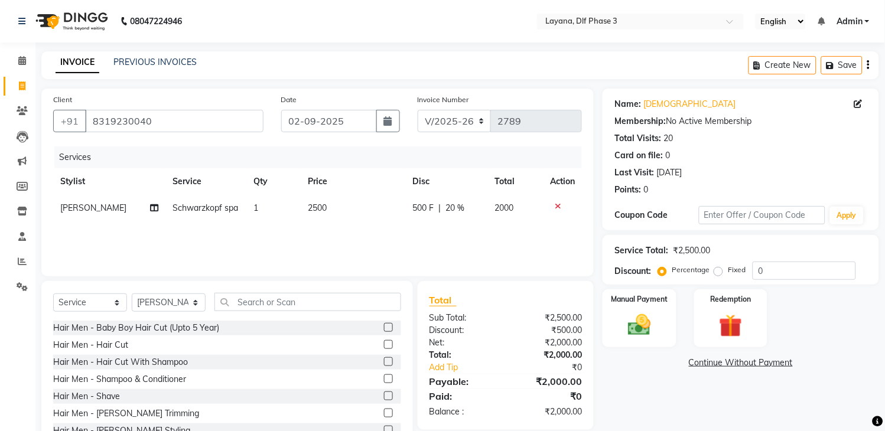
click at [384, 413] on label at bounding box center [388, 413] width 9 height 9
click at [384, 413] on input "checkbox" at bounding box center [388, 414] width 8 height 8
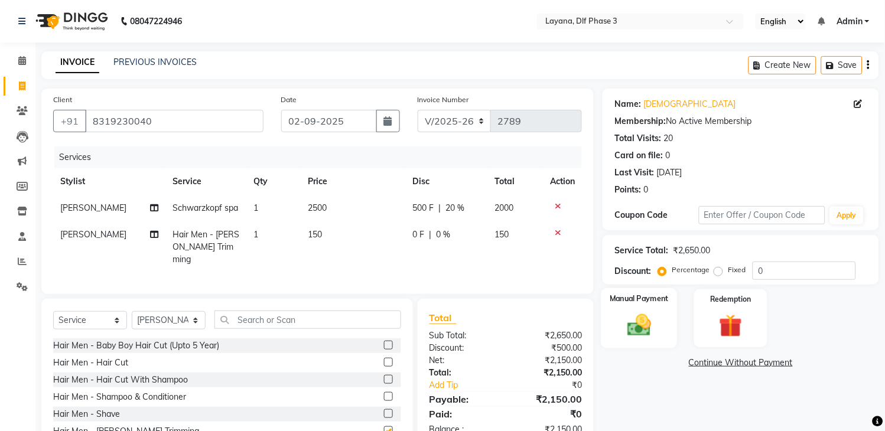
checkbox input "false"
click at [650, 303] on label "Manual Payment" at bounding box center [639, 298] width 59 height 11
click at [725, 358] on span "UPI" at bounding box center [727, 364] width 18 height 14
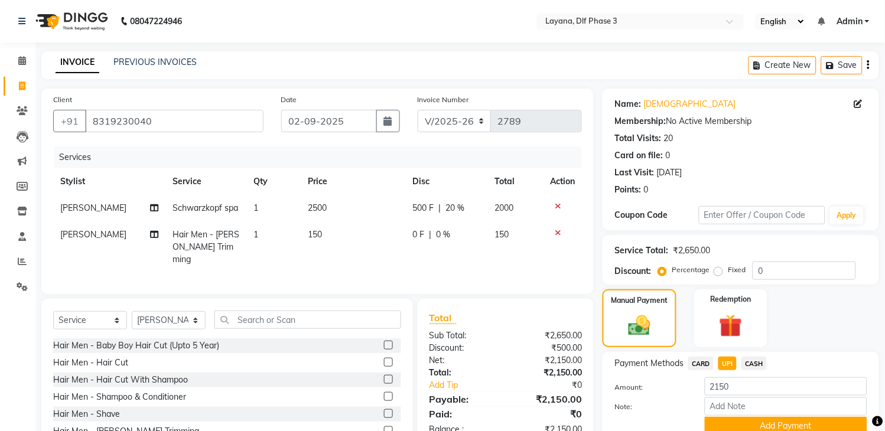
scroll to position [58, 0]
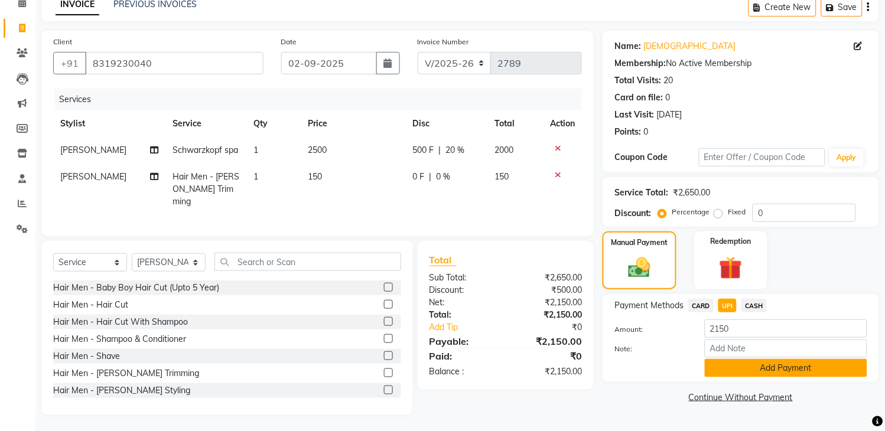
click at [753, 362] on button "Add Payment" at bounding box center [785, 368] width 162 height 18
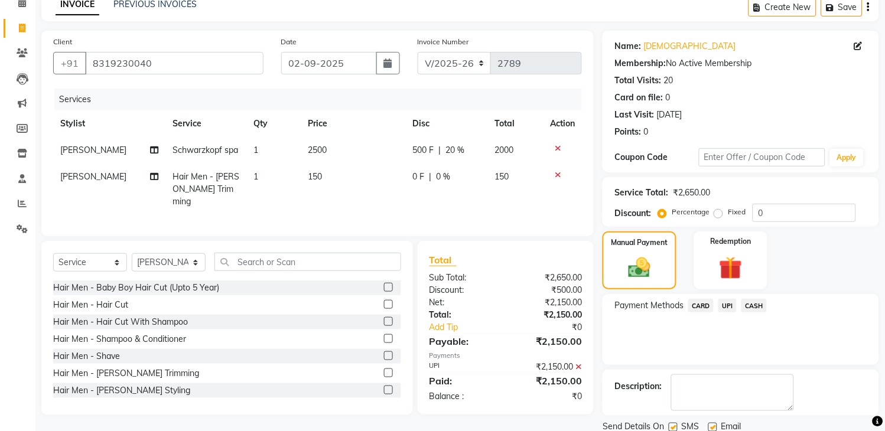
scroll to position [100, 0]
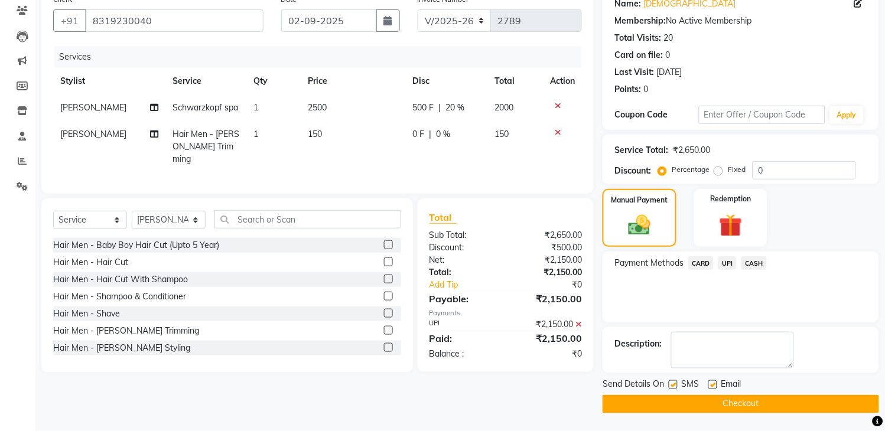
click at [771, 411] on button "Checkout" at bounding box center [740, 404] width 276 height 18
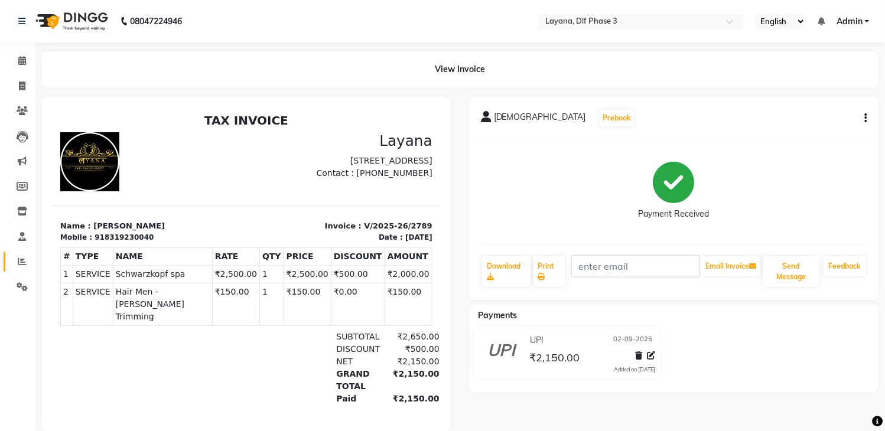
click at [19, 252] on link "Reports" at bounding box center [18, 261] width 28 height 19
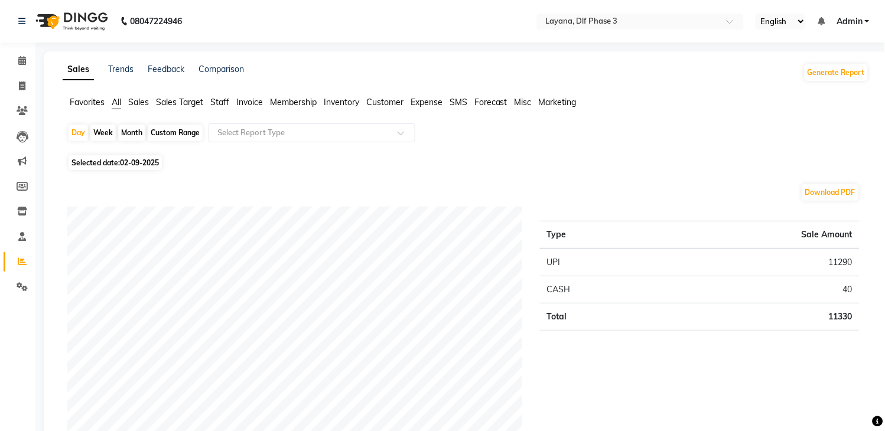
click at [15, 73] on li "Calendar" at bounding box center [17, 60] width 35 height 25
click at [19, 83] on icon at bounding box center [22, 85] width 6 height 9
select select "service"
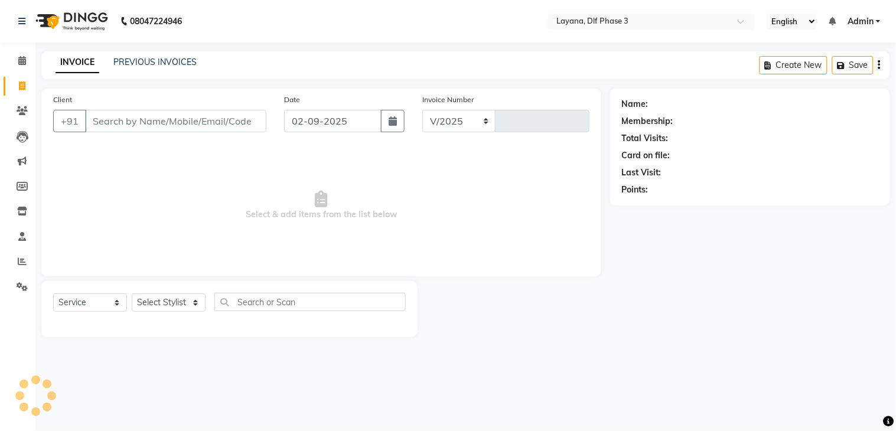
select select "6973"
type input "2790"
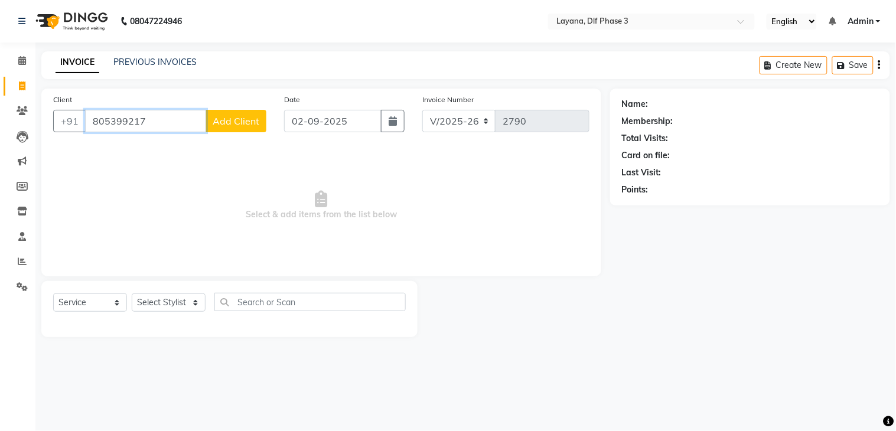
type input "805399217"
click at [243, 126] on span "Add Client" at bounding box center [236, 121] width 47 height 12
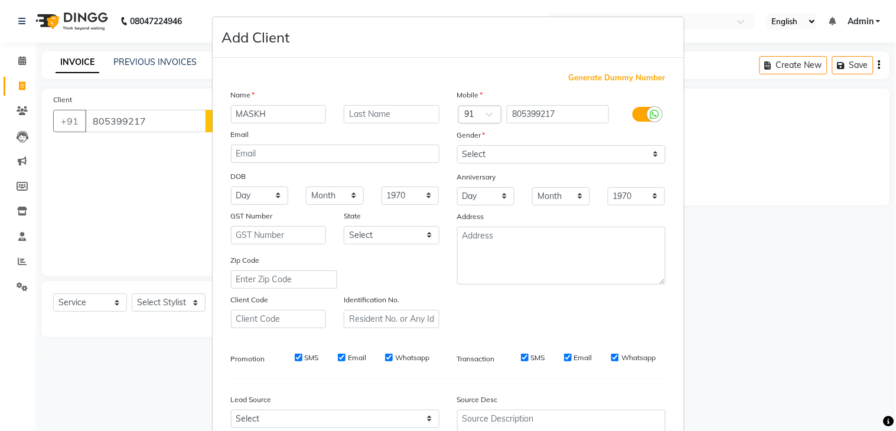
type input "MASKH"
click at [645, 155] on select "Select Male Female Other Prefer Not To Say" at bounding box center [561, 154] width 208 height 18
select select "male"
click at [457, 145] on select "Select Male Female Other Prefer Not To Say" at bounding box center [561, 154] width 208 height 18
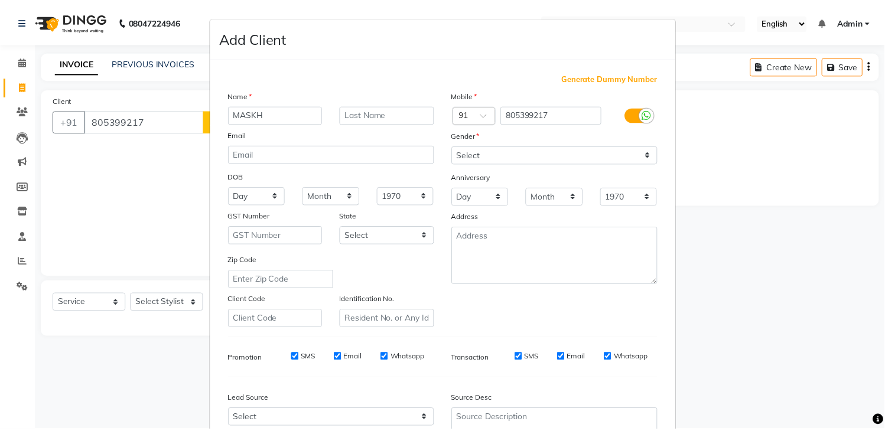
scroll to position [115, 0]
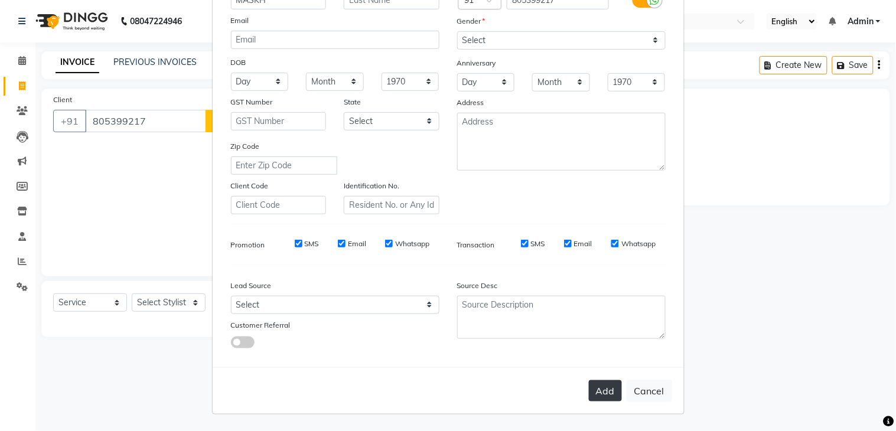
click at [595, 394] on button "Add" at bounding box center [605, 390] width 33 height 21
select select
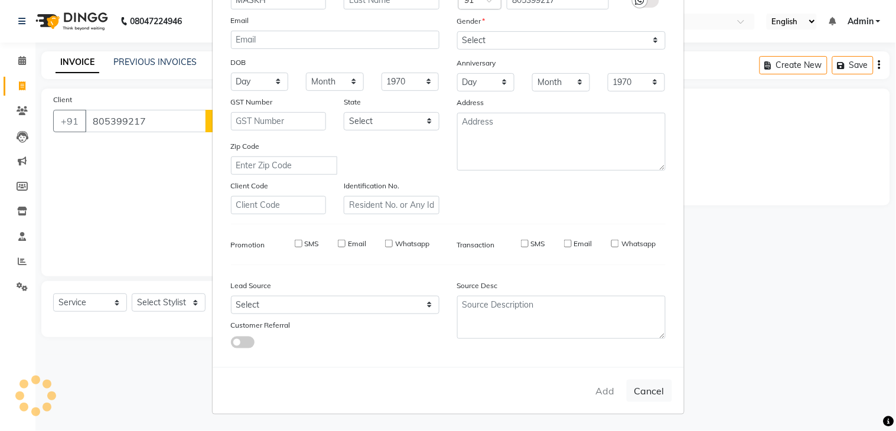
select select
checkbox input "false"
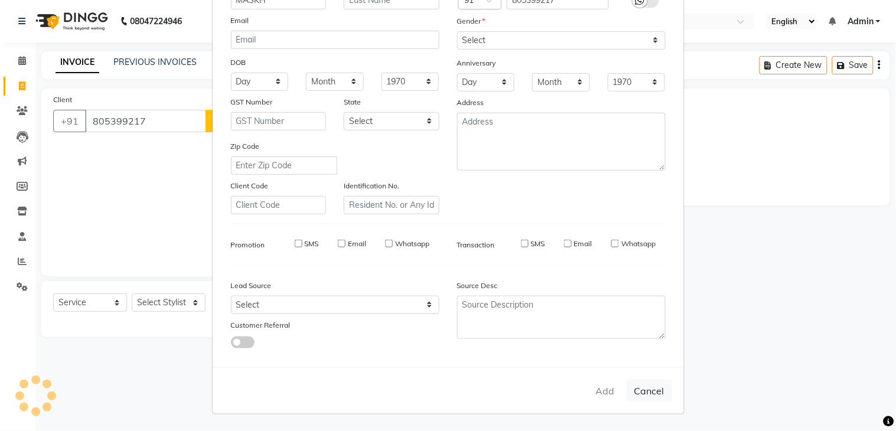
checkbox input "false"
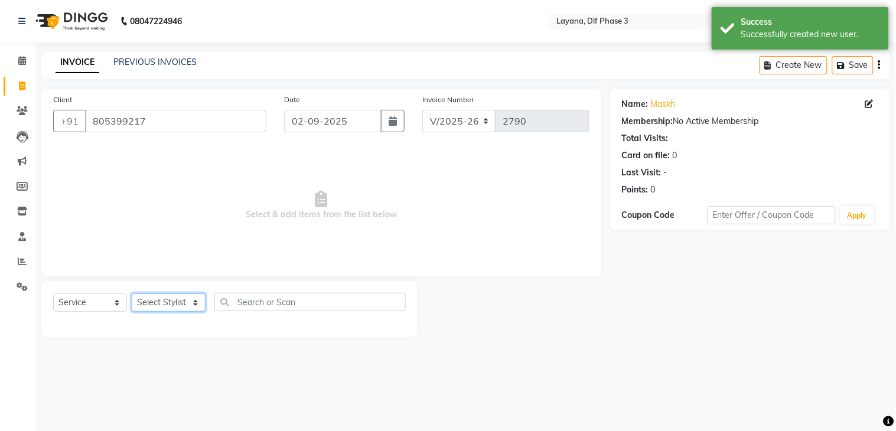
click at [187, 302] on select "Select Stylist Aakhil Attul [PERSON_NAME] [PERSON_NAME][DATE] [PERSON_NAME] [PE…" at bounding box center [169, 302] width 74 height 18
select select "70193"
click at [132, 294] on select "Select Stylist Aakhil Attul [PERSON_NAME] [PERSON_NAME][DATE] [PERSON_NAME] [PE…" at bounding box center [169, 302] width 74 height 18
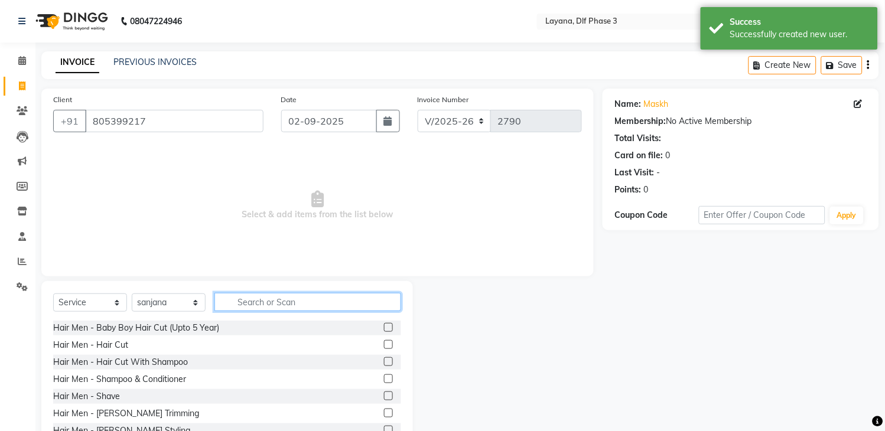
click at [251, 306] on input "text" at bounding box center [307, 302] width 187 height 18
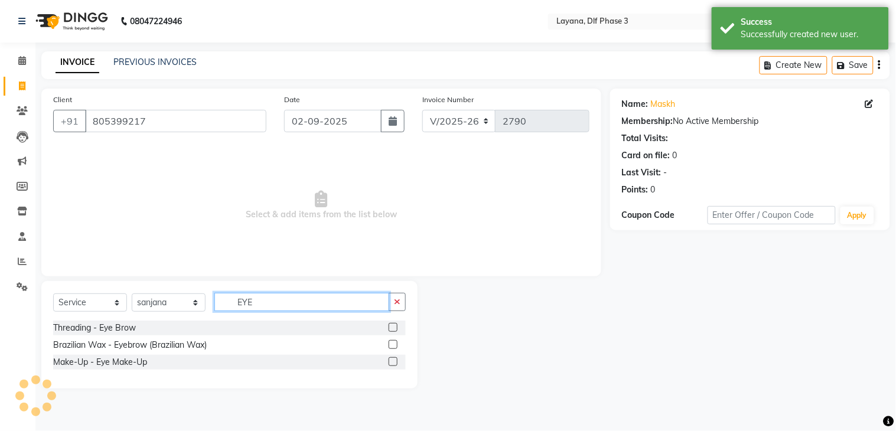
click at [251, 306] on input "EYE" at bounding box center [301, 302] width 175 height 18
type input "EYE"
click at [394, 329] on label at bounding box center [393, 327] width 9 height 9
click at [394, 329] on input "checkbox" at bounding box center [393, 328] width 8 height 8
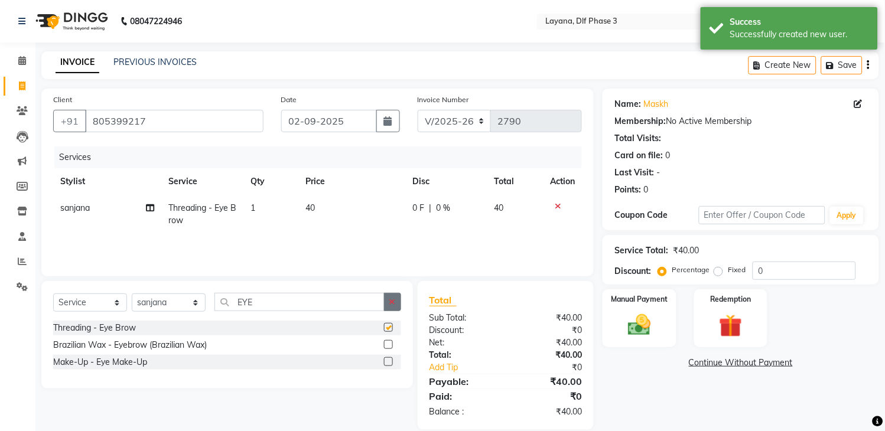
checkbox input "false"
click at [390, 297] on button "button" at bounding box center [392, 302] width 17 height 18
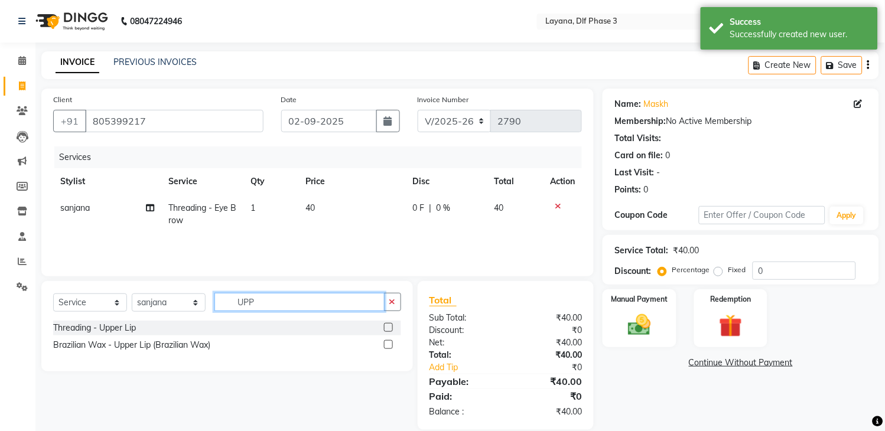
type input "UPP"
click at [389, 327] on label at bounding box center [388, 327] width 9 height 9
click at [389, 327] on input "checkbox" at bounding box center [388, 328] width 8 height 8
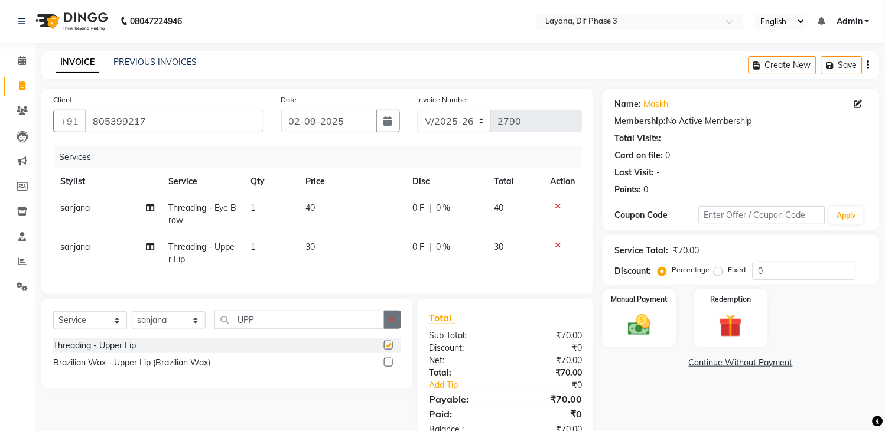
checkbox input "false"
click at [390, 324] on icon "button" at bounding box center [392, 319] width 6 height 8
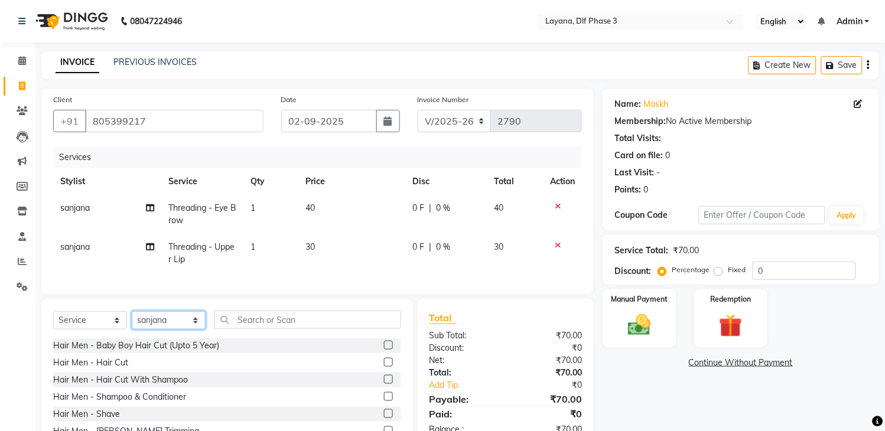
click at [172, 330] on select "Select Stylist Aakhil Attul [PERSON_NAME] [PERSON_NAME][DATE] [PERSON_NAME] [PE…" at bounding box center [169, 320] width 74 height 18
select select "86266"
click at [132, 323] on select "Select Stylist Aakhil Attul [PERSON_NAME] [PERSON_NAME][DATE] [PERSON_NAME] [PE…" at bounding box center [169, 320] width 74 height 18
click at [384, 418] on label at bounding box center [388, 413] width 9 height 9
click at [384, 418] on input "checkbox" at bounding box center [388, 414] width 8 height 8
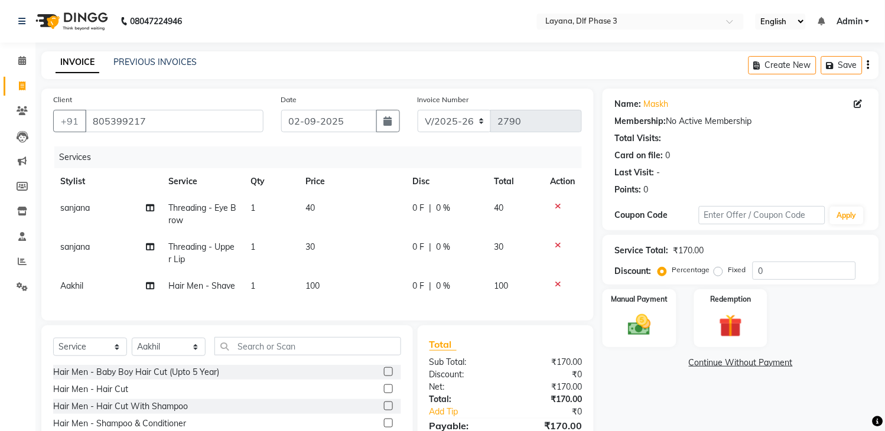
checkbox input "false"
click at [334, 286] on td "100" at bounding box center [352, 286] width 107 height 27
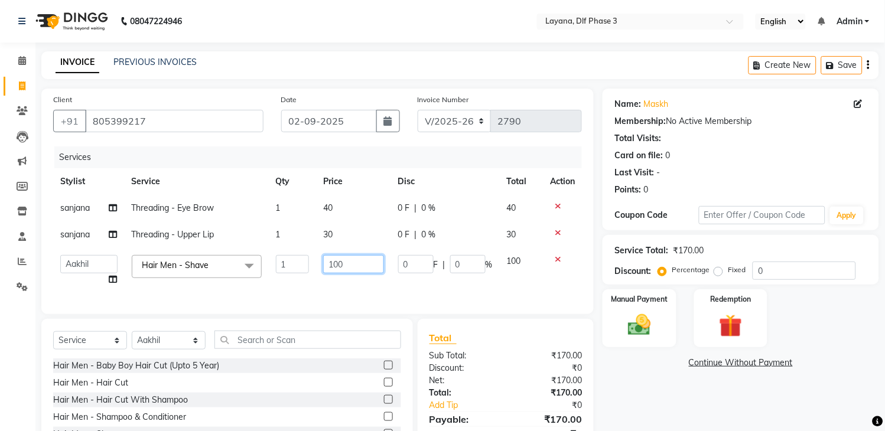
click at [350, 258] on input "100" at bounding box center [353, 264] width 61 height 18
type input "1"
type input "150"
click at [630, 335] on img at bounding box center [639, 326] width 39 height 28
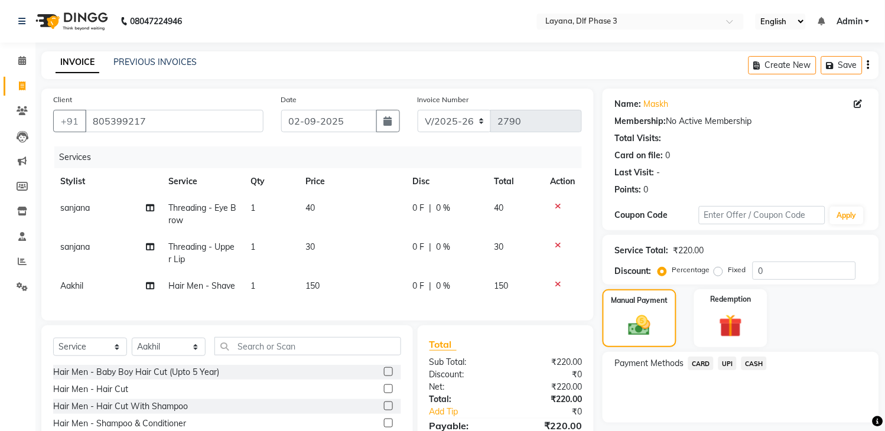
click at [725, 358] on span "UPI" at bounding box center [727, 364] width 18 height 14
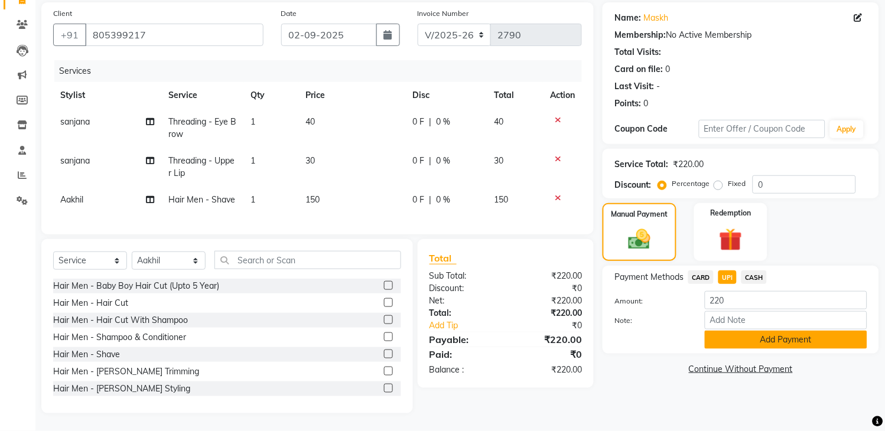
click at [756, 331] on button "Add Payment" at bounding box center [785, 340] width 162 height 18
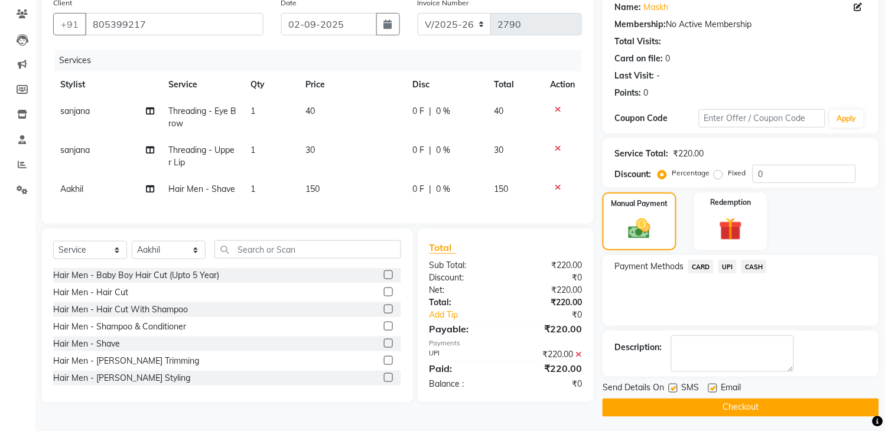
scroll to position [100, 0]
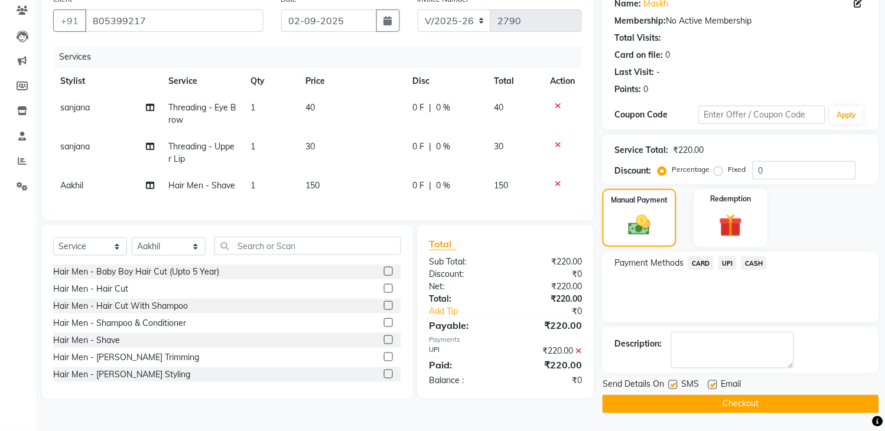
click at [774, 403] on button "Checkout" at bounding box center [740, 404] width 276 height 18
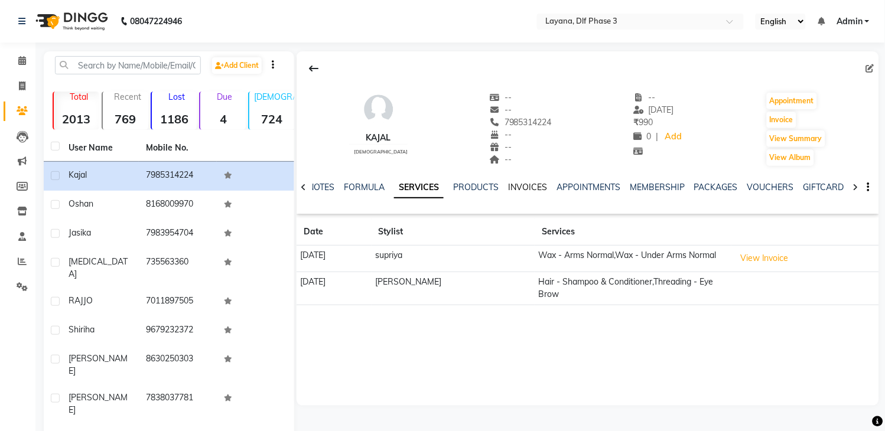
click at [521, 185] on link "INVOICES" at bounding box center [527, 187] width 39 height 11
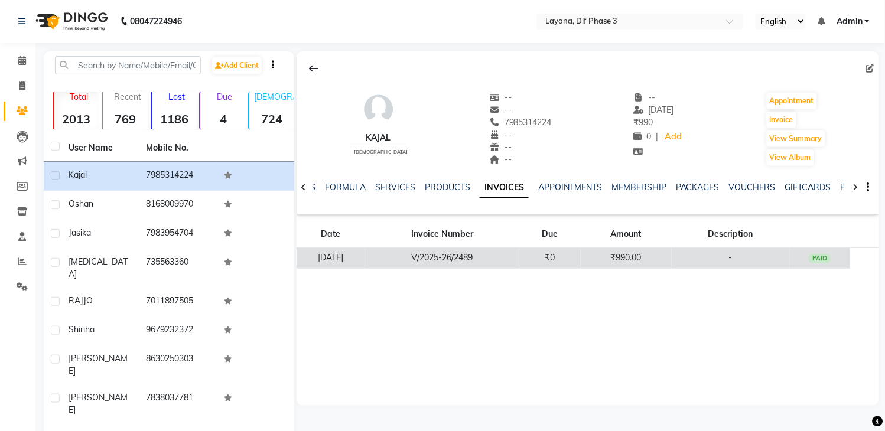
click at [644, 260] on td "₹990.00" at bounding box center [625, 258] width 91 height 21
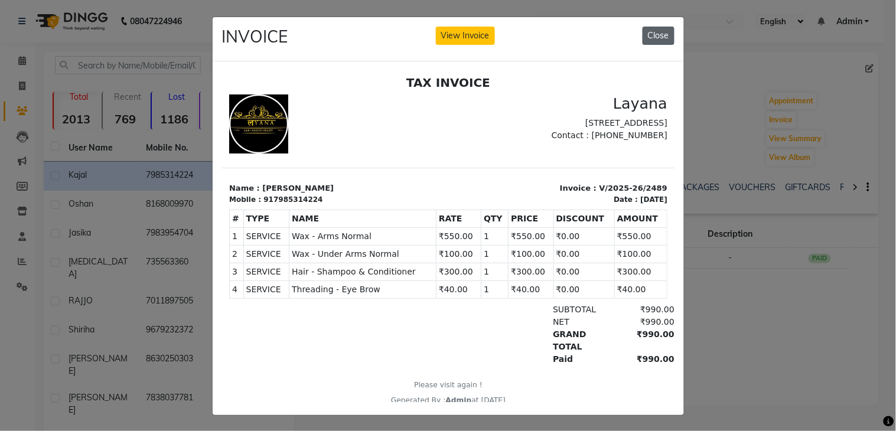
click at [645, 37] on button "Close" at bounding box center [658, 36] width 32 height 18
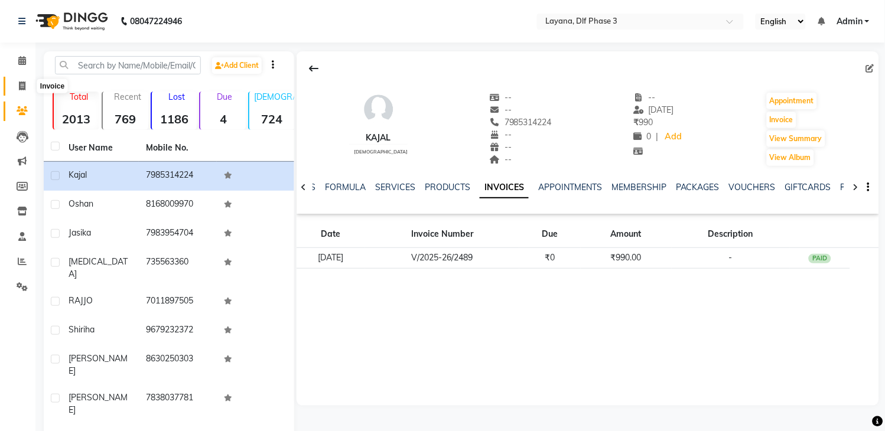
click at [19, 85] on icon at bounding box center [22, 85] width 6 height 9
select select "service"
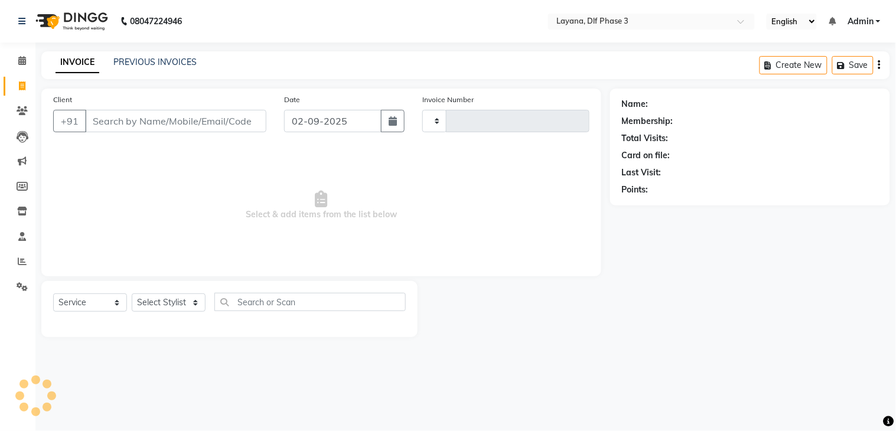
type input "2785"
select select "6973"
click at [220, 132] on input "Client" at bounding box center [175, 121] width 181 height 22
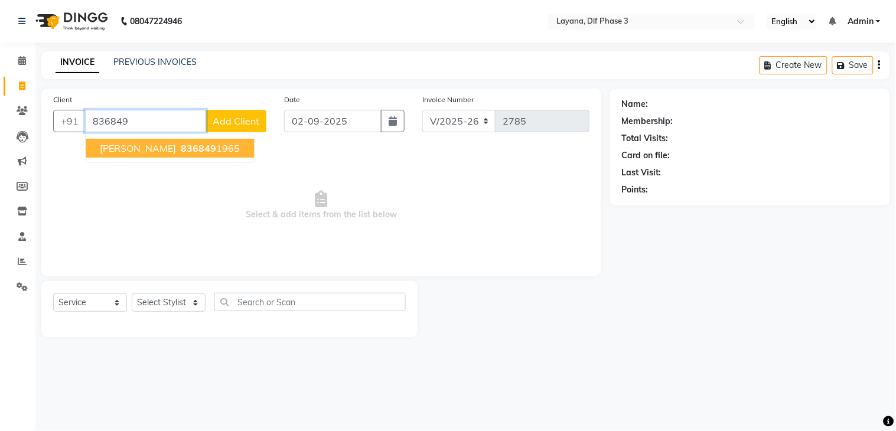
click at [181, 152] on span "836849" at bounding box center [198, 148] width 35 height 12
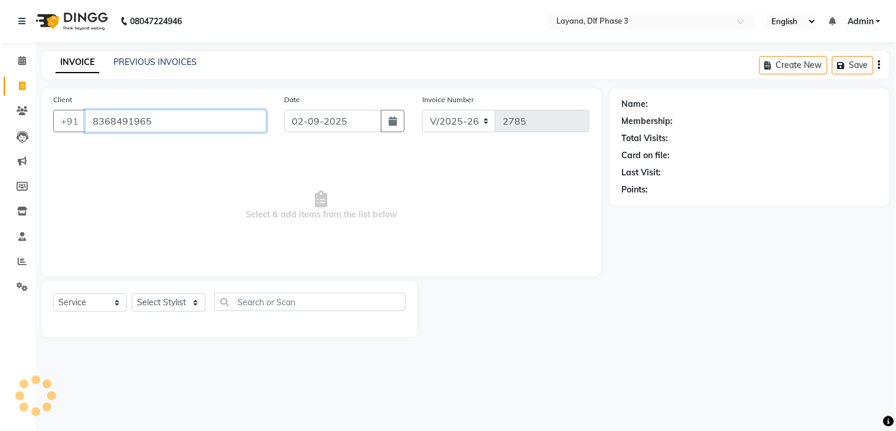
type input "8368491965"
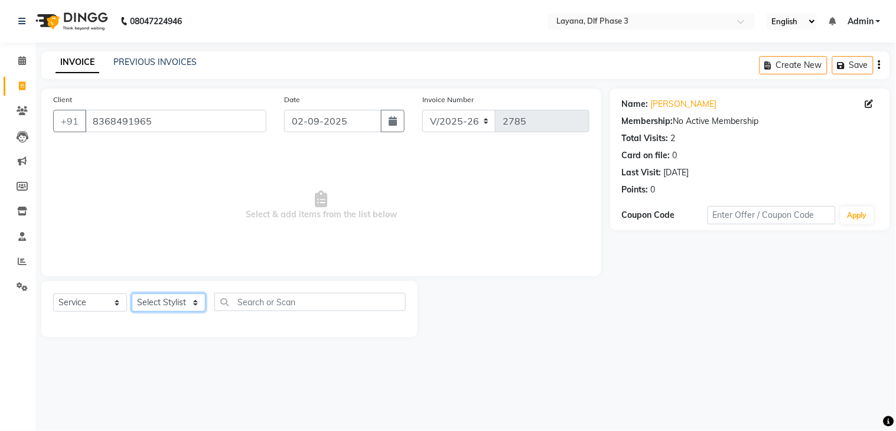
click at [179, 302] on select "Select Stylist Aakhil Attul [PERSON_NAME] [PERSON_NAME][DATE] [PERSON_NAME] [PE…" at bounding box center [169, 302] width 74 height 18
select select "70193"
click at [132, 294] on select "Select Stylist Aakhil Attul [PERSON_NAME] [PERSON_NAME][DATE] [PERSON_NAME] [PE…" at bounding box center [169, 302] width 74 height 18
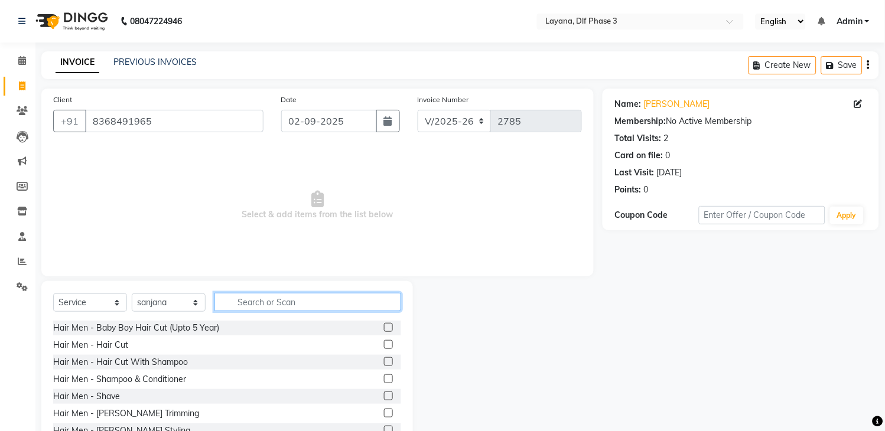
click at [265, 304] on input "text" at bounding box center [307, 302] width 187 height 18
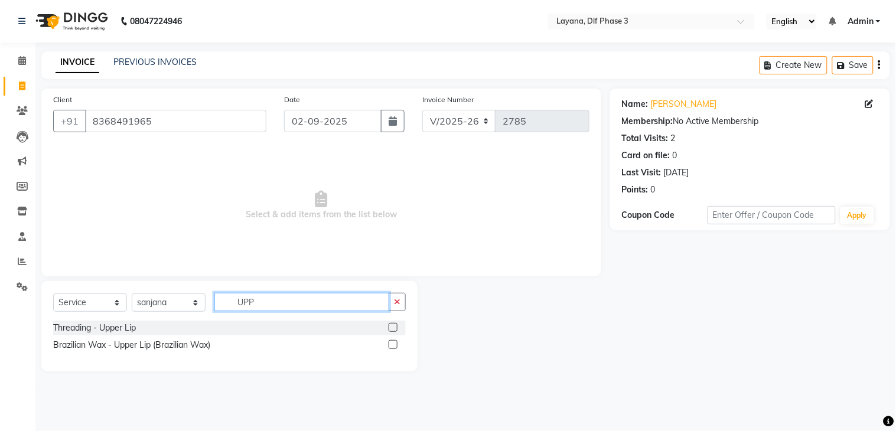
type input "UPP"
click at [394, 344] on label at bounding box center [393, 344] width 9 height 9
click at [394, 344] on input "checkbox" at bounding box center [393, 345] width 8 height 8
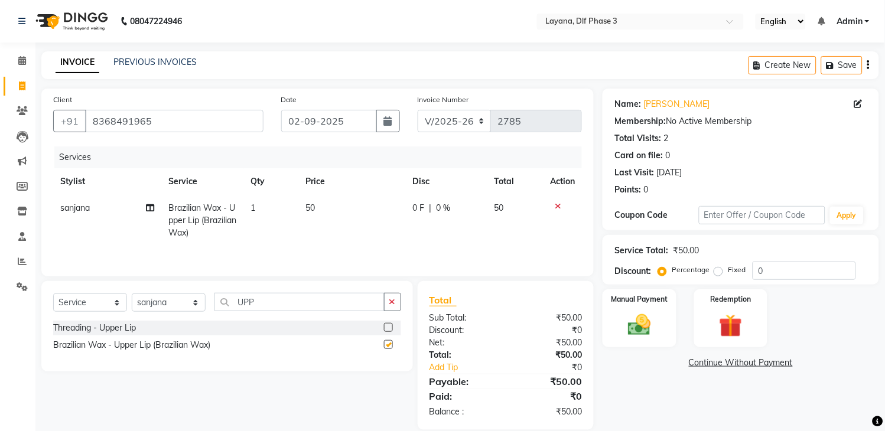
checkbox input "false"
click at [394, 311] on button "button" at bounding box center [392, 302] width 17 height 18
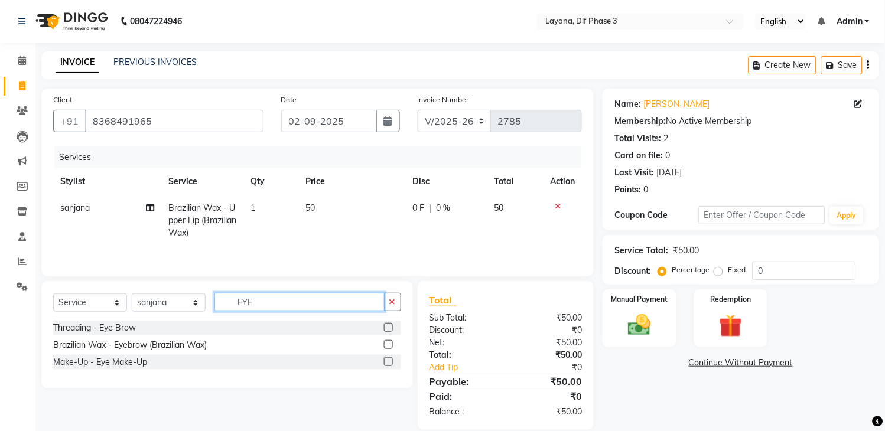
type input "EYE"
click at [384, 327] on label at bounding box center [388, 327] width 9 height 9
click at [384, 327] on input "checkbox" at bounding box center [388, 328] width 8 height 8
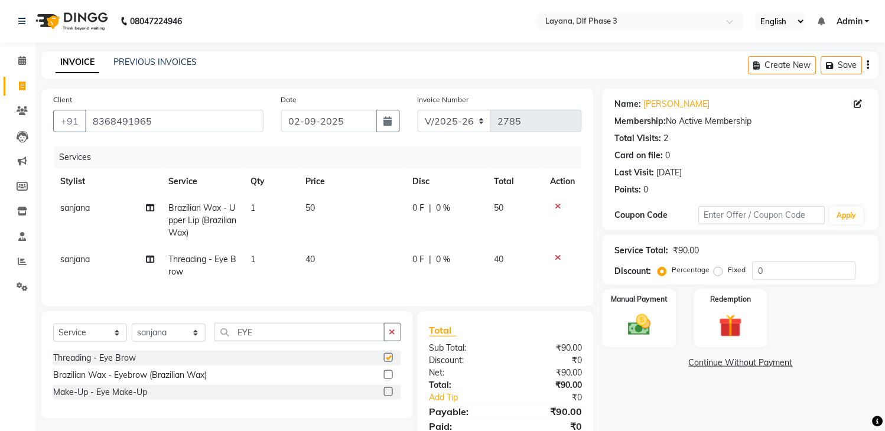
checkbox input "false"
click at [384, 337] on button "button" at bounding box center [392, 332] width 17 height 18
type input "BLO"
click at [391, 362] on label at bounding box center [388, 357] width 9 height 9
click at [391, 362] on input "checkbox" at bounding box center [388, 358] width 8 height 8
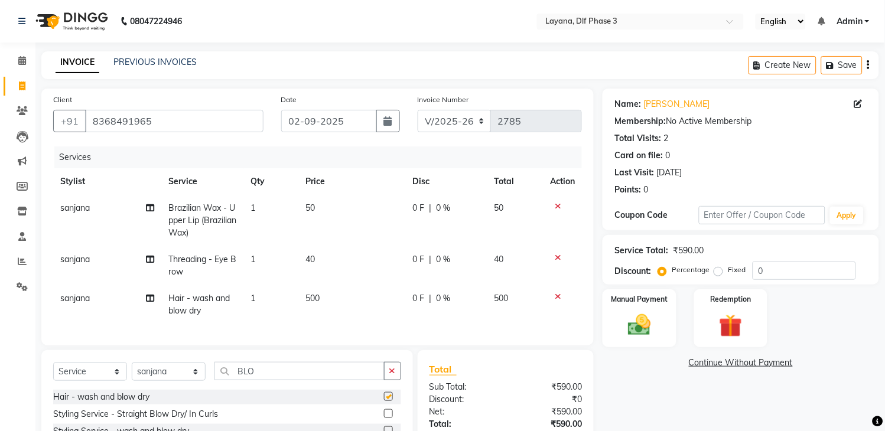
checkbox input "false"
click at [77, 293] on span "sanjana" at bounding box center [75, 298] width 30 height 11
select select "70193"
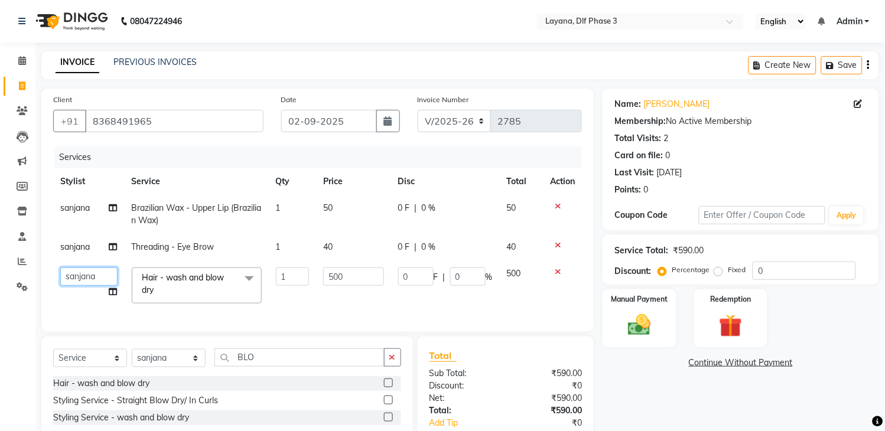
click at [86, 279] on select "Aakhil Attul [PERSON_NAME] [PERSON_NAME][DATE] [PERSON_NAME] [PERSON_NAME]" at bounding box center [88, 276] width 57 height 18
select select "74482"
click at [632, 326] on img at bounding box center [639, 326] width 39 height 28
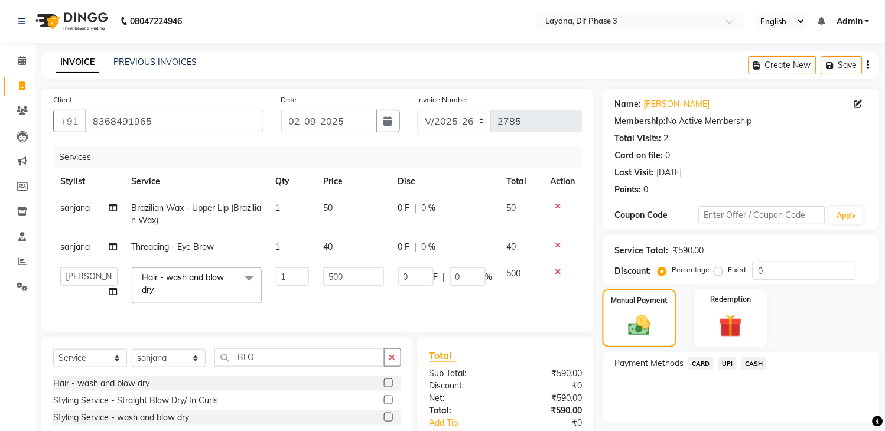
click at [723, 362] on span "UPI" at bounding box center [727, 364] width 18 height 14
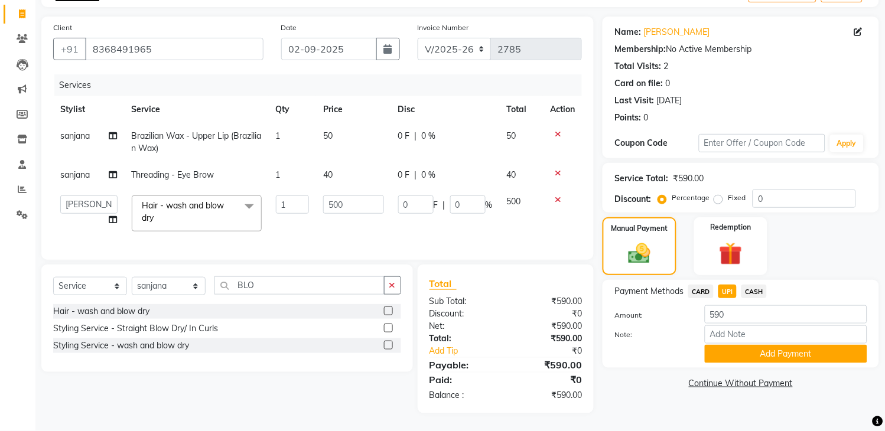
click at [776, 354] on div "Payment Methods CARD UPI CASH Amount: 590 Note: Add Payment" at bounding box center [740, 324] width 276 height 88
click at [774, 345] on button "Add Payment" at bounding box center [785, 354] width 162 height 18
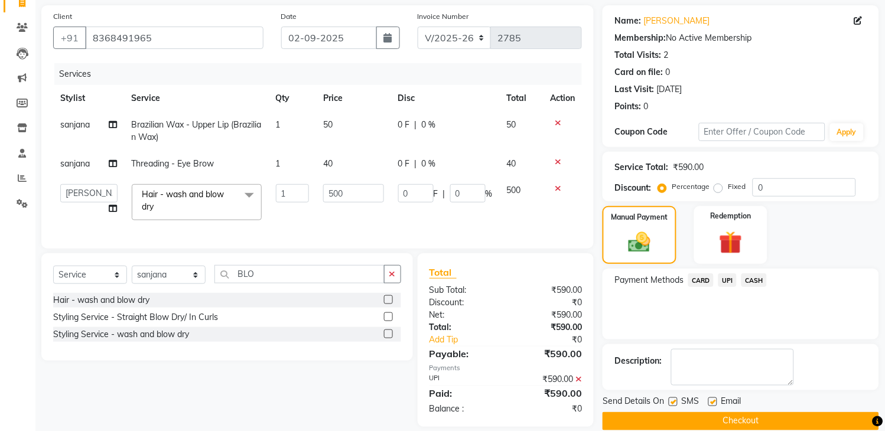
scroll to position [108, 0]
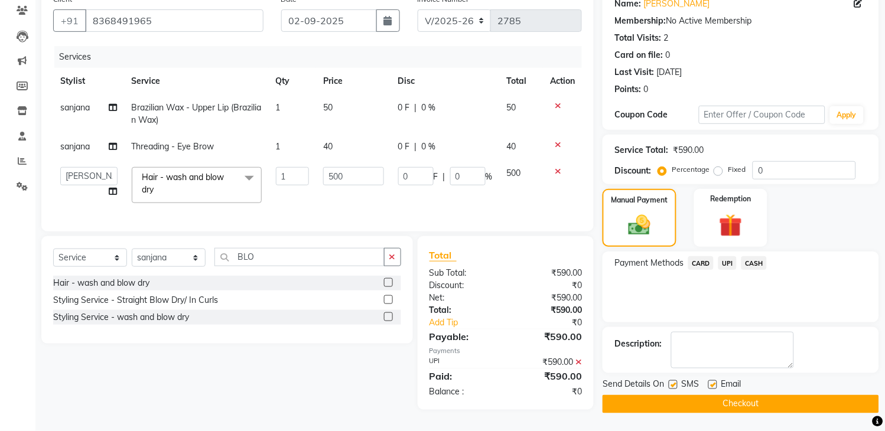
click at [759, 395] on button "Checkout" at bounding box center [740, 404] width 276 height 18
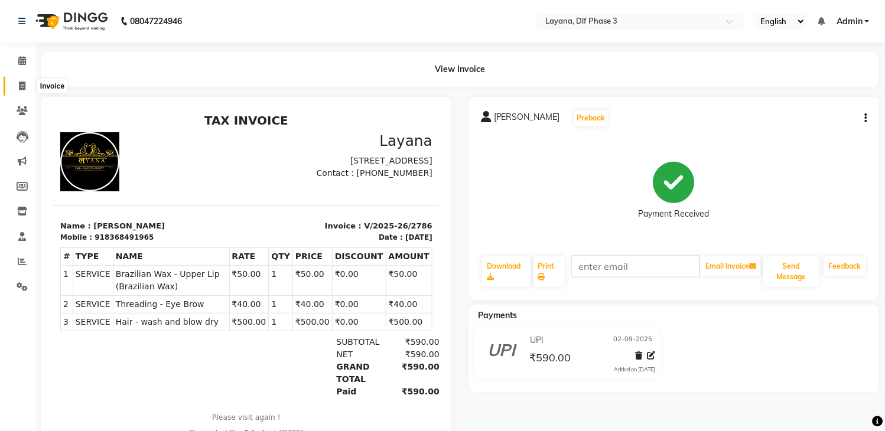
click at [21, 84] on icon at bounding box center [22, 85] width 6 height 9
select select "service"
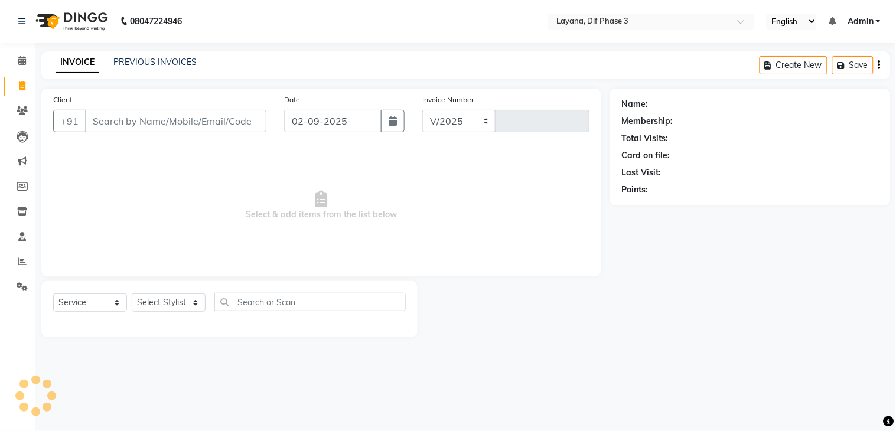
select select "6973"
type input "2790"
click at [20, 62] on icon at bounding box center [22, 60] width 8 height 9
